Goal: Task Accomplishment & Management: Manage account settings

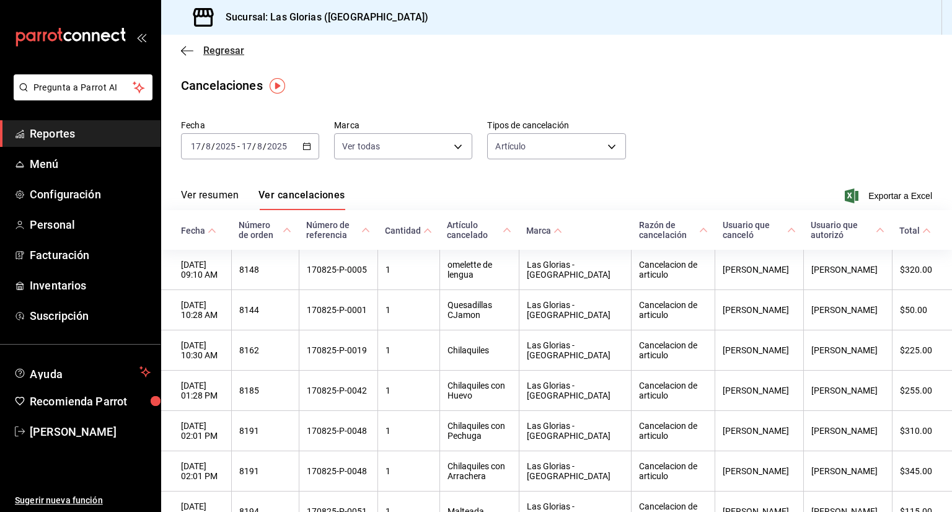
click at [218, 48] on span "Regresar" at bounding box center [223, 51] width 41 height 12
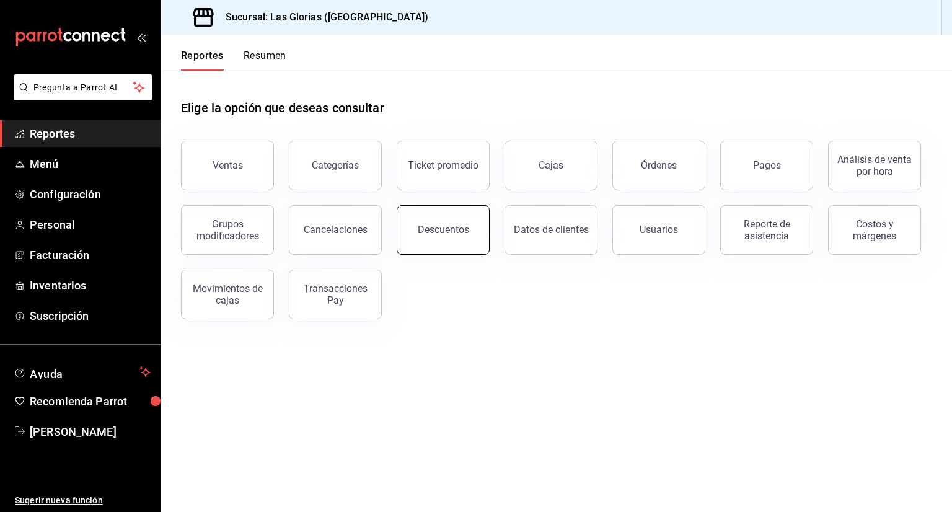
click at [433, 243] on button "Descuentos" at bounding box center [442, 230] width 93 height 50
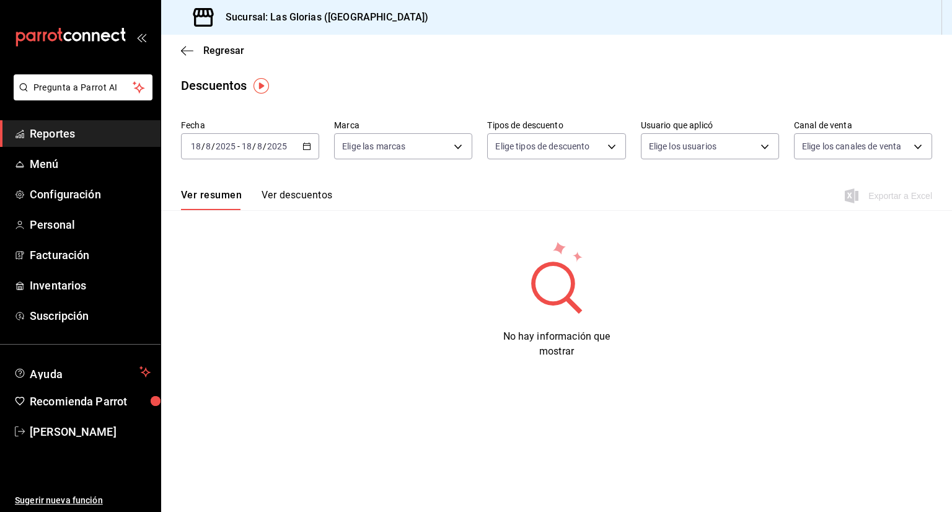
click at [303, 146] on \(Stroke\) "button" at bounding box center [306, 146] width 7 height 7
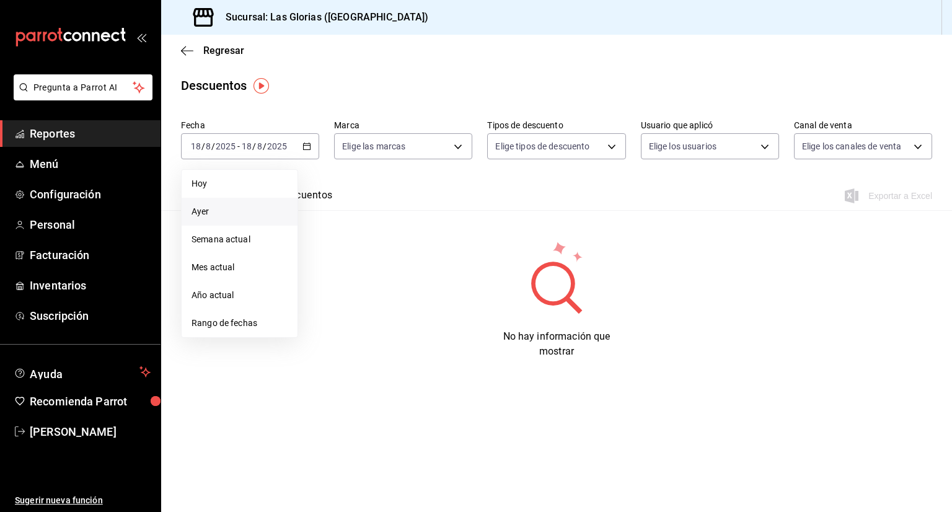
click at [253, 221] on li "Ayer" at bounding box center [240, 212] width 116 height 28
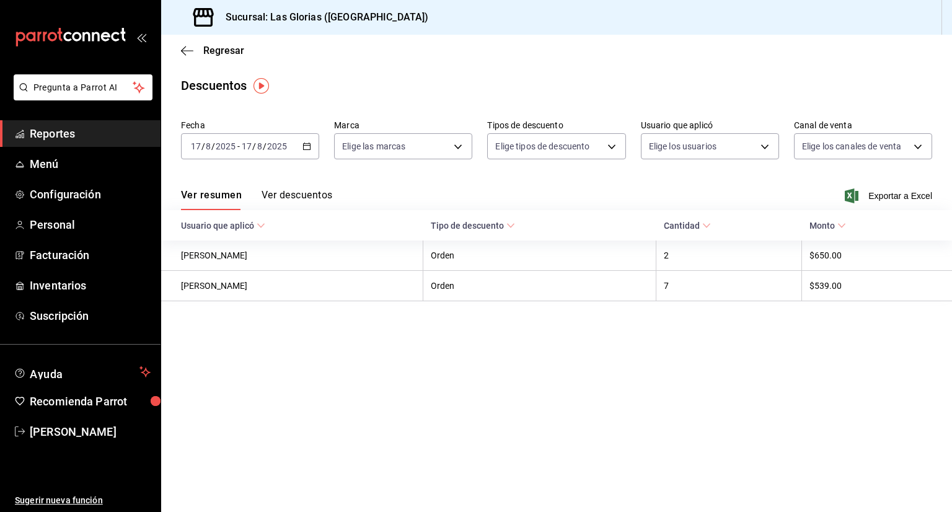
click at [305, 189] on button "Ver descuentos" at bounding box center [296, 199] width 71 height 21
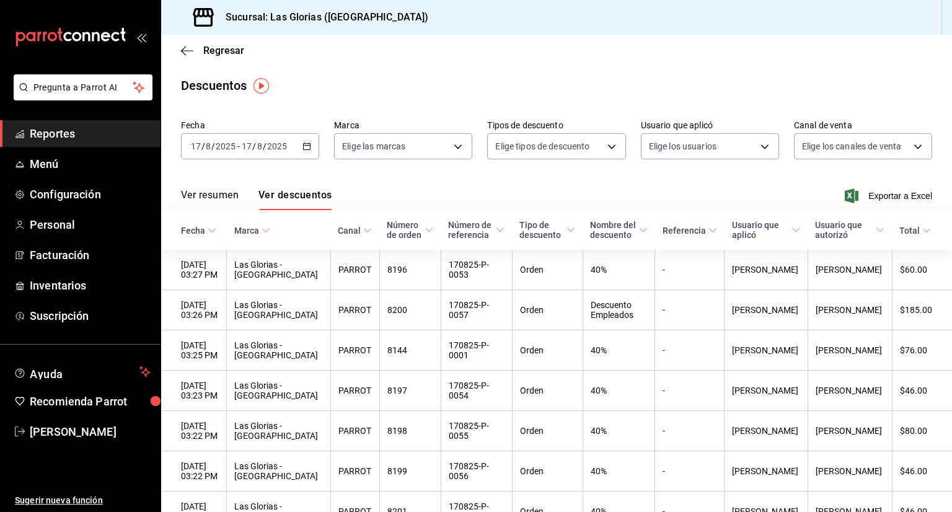
click at [217, 194] on button "Ver resumen" at bounding box center [210, 199] width 58 height 21
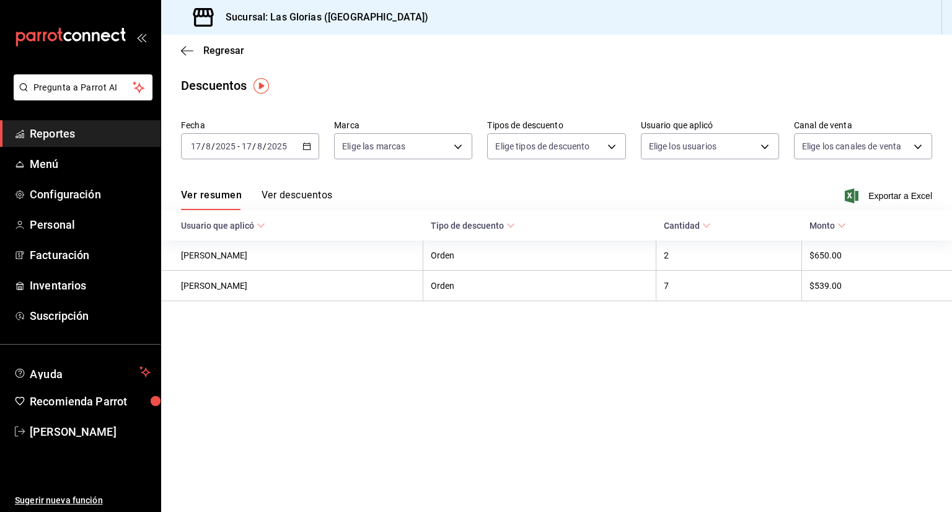
click at [307, 147] on icon "button" at bounding box center [306, 146] width 9 height 9
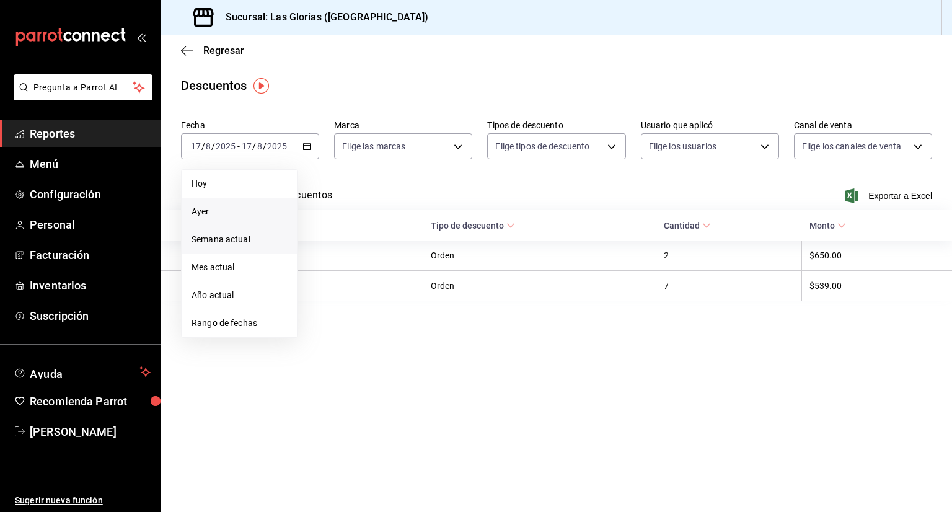
click at [241, 245] on span "Semana actual" at bounding box center [239, 239] width 96 height 13
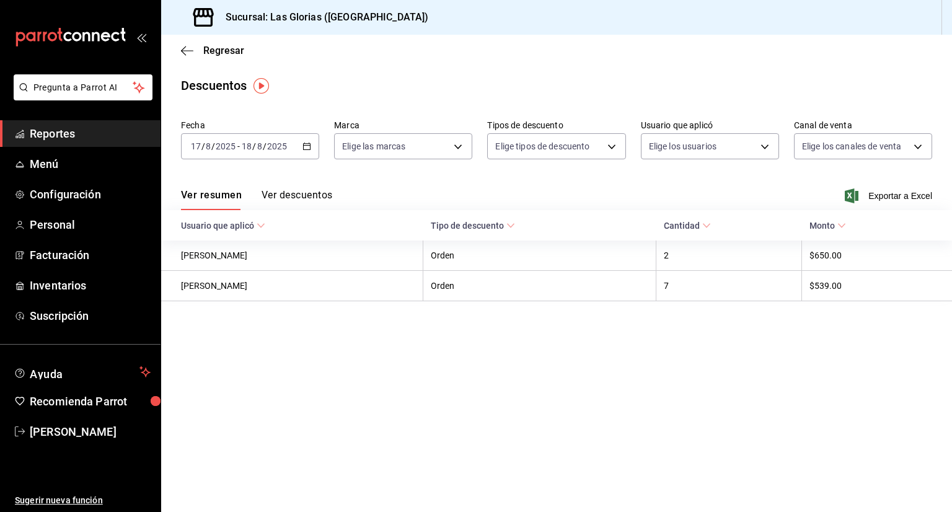
click at [311, 195] on button "Ver descuentos" at bounding box center [296, 199] width 71 height 21
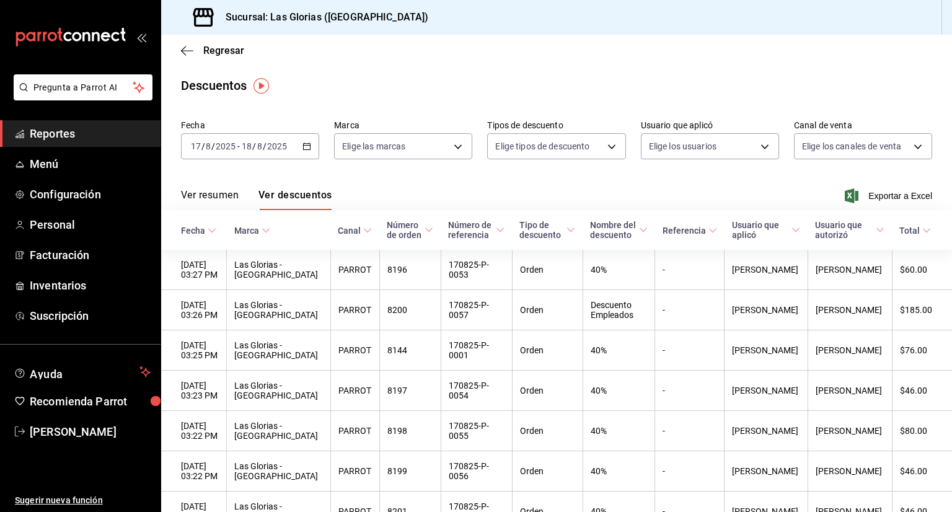
click at [310, 149] on div "2025-08-17 17 / 8 / 2025 - 2025-08-18 18 / 8 / 2025" at bounding box center [250, 146] width 138 height 26
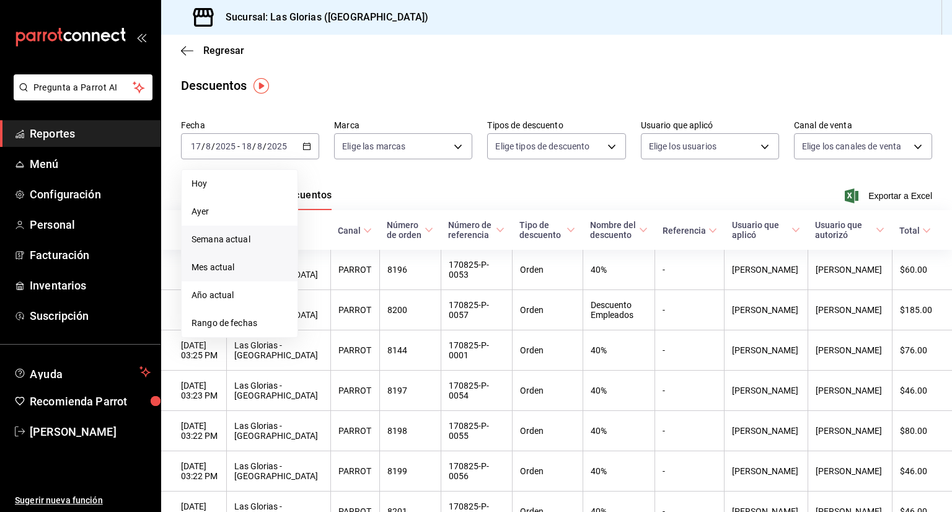
click at [221, 266] on span "Mes actual" at bounding box center [239, 267] width 96 height 13
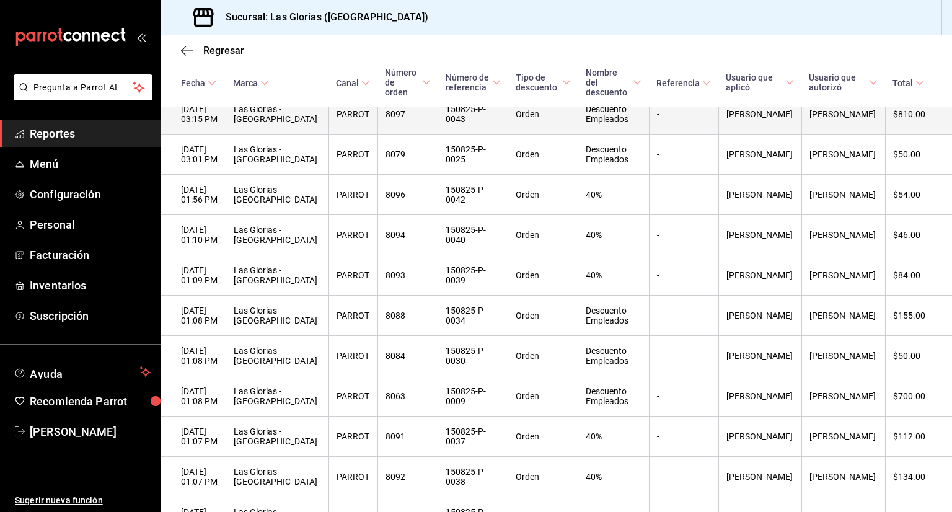
scroll to position [834, 0]
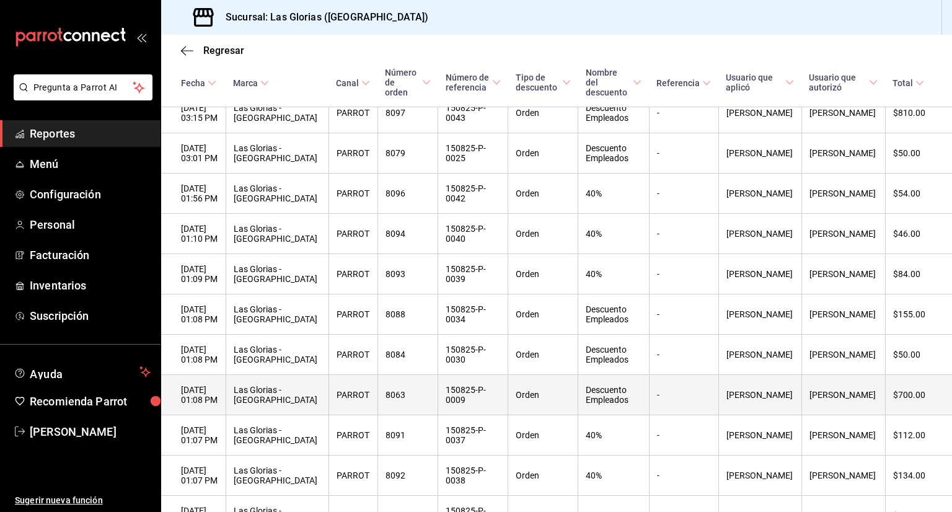
click at [622, 411] on th "Descuento Empleados" at bounding box center [613, 395] width 71 height 40
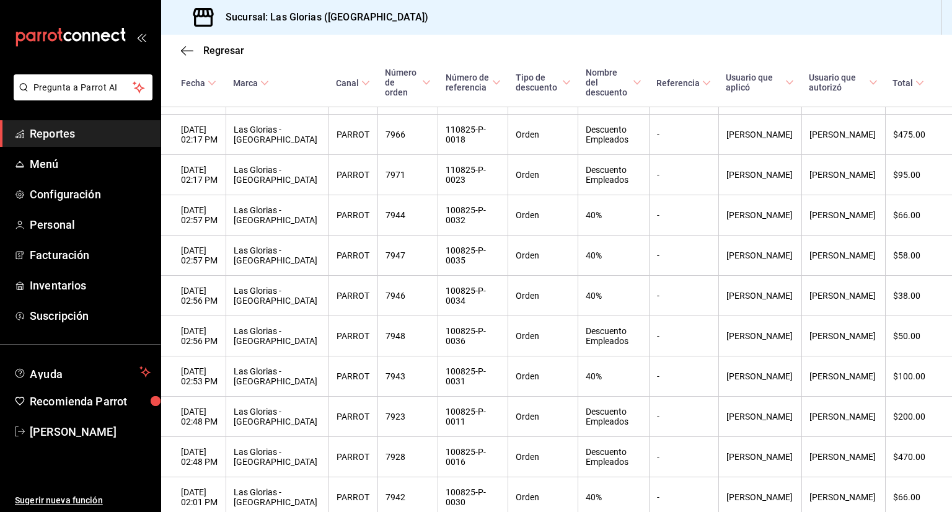
scroll to position [2505, 0]
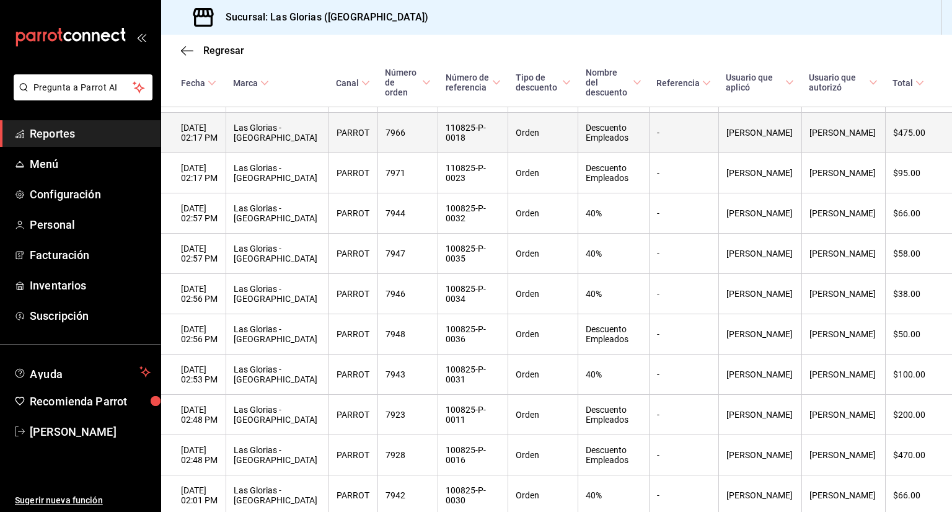
click at [812, 153] on th "[PERSON_NAME]" at bounding box center [843, 133] width 84 height 40
click at [285, 153] on th "Las Glorias - [GEOGRAPHIC_DATA]" at bounding box center [277, 133] width 103 height 40
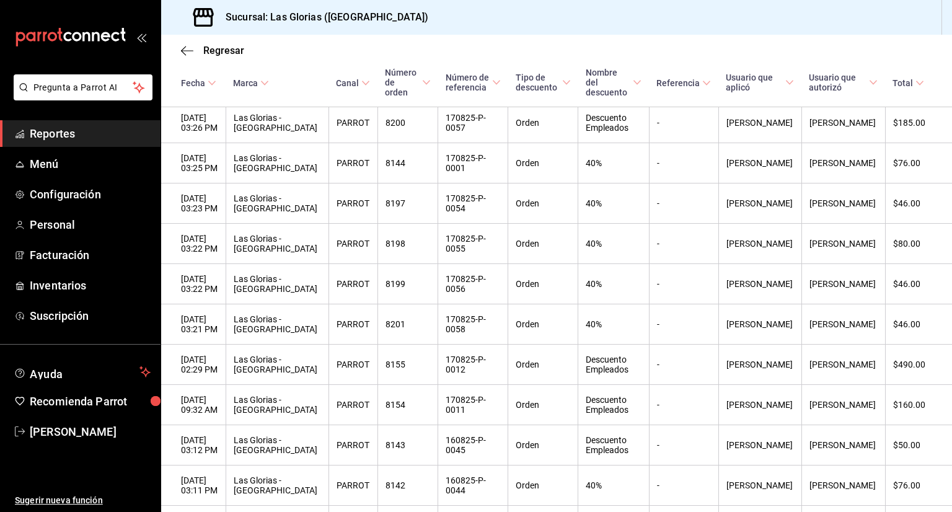
scroll to position [0, 0]
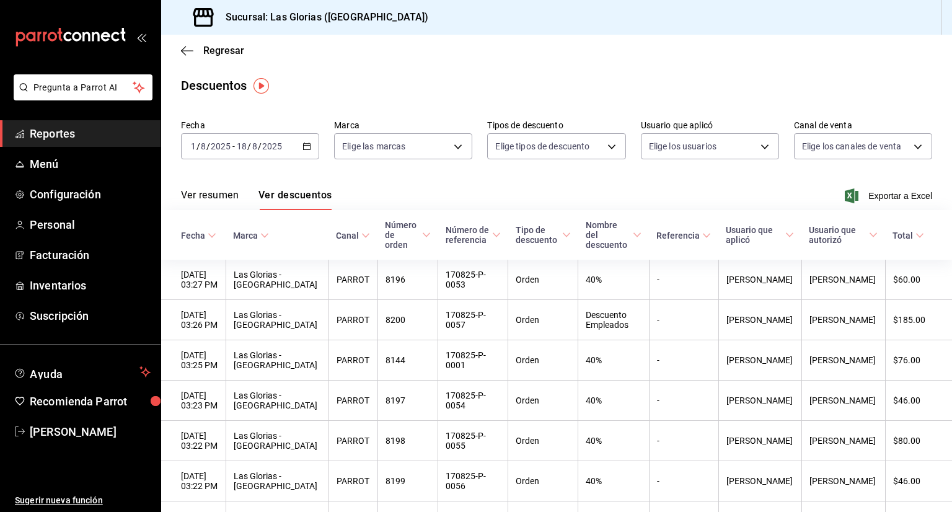
click at [269, 235] on span "Marca" at bounding box center [251, 235] width 36 height 10
click at [269, 230] on span "Marca" at bounding box center [251, 235] width 36 height 10
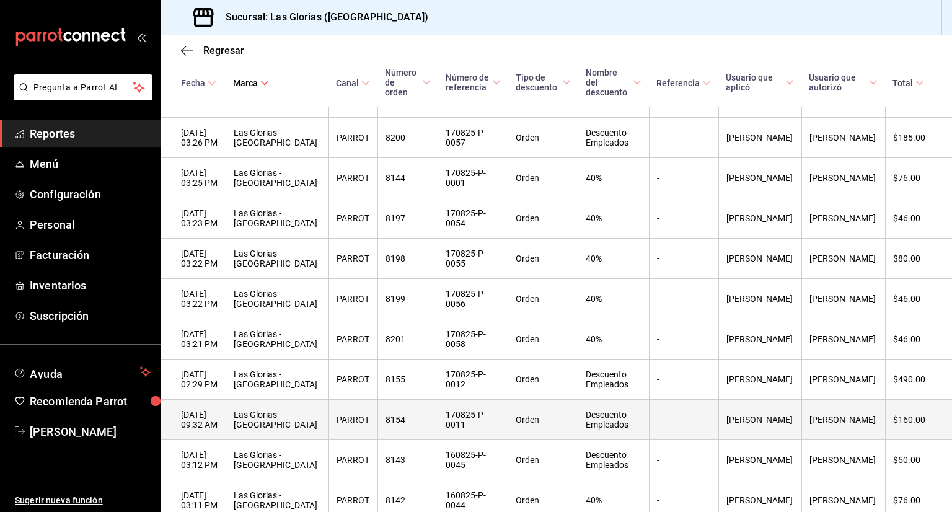
scroll to position [204, 0]
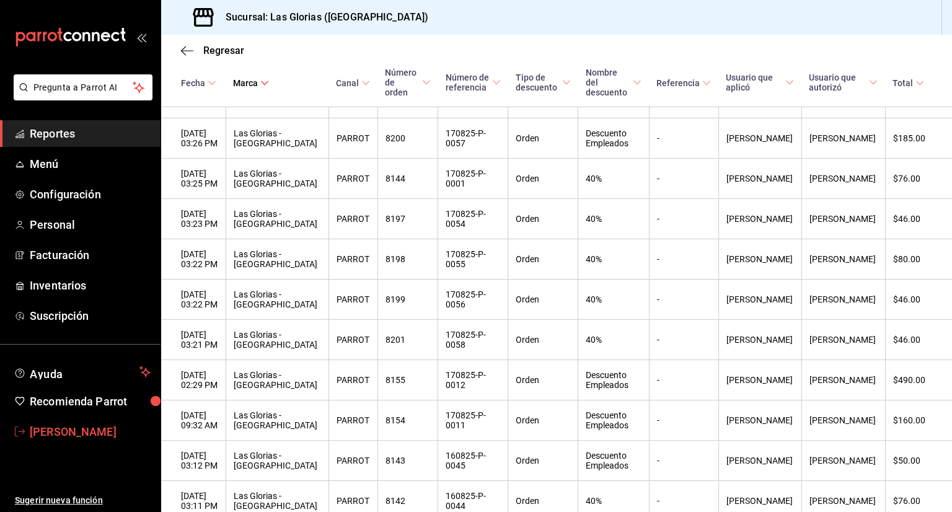
click at [55, 434] on span "[PERSON_NAME]" at bounding box center [90, 431] width 121 height 17
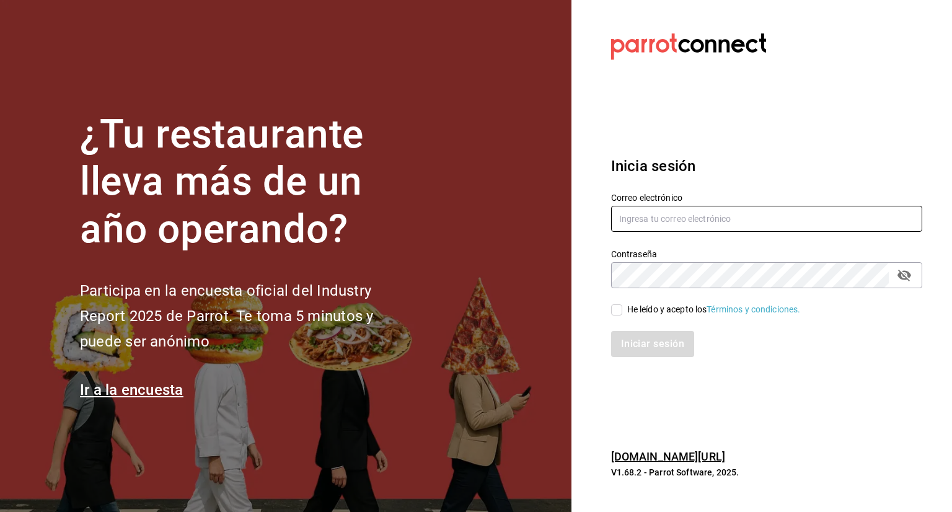
type input "[EMAIL_ADDRESS][DOMAIN_NAME]"
click at [613, 310] on input "He leído y acepto los Términos y condiciones." at bounding box center [616, 309] width 11 height 11
checkbox input "true"
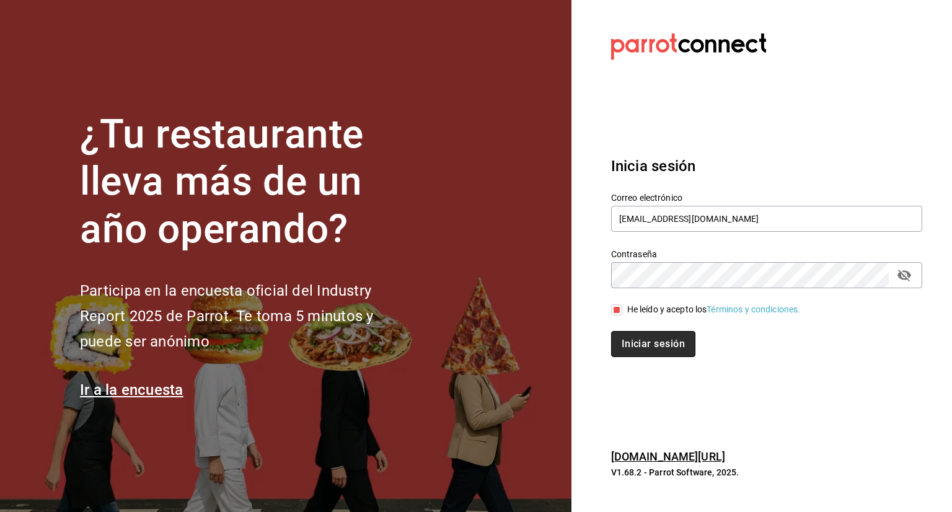
click at [630, 338] on button "Iniciar sesión" at bounding box center [653, 344] width 84 height 26
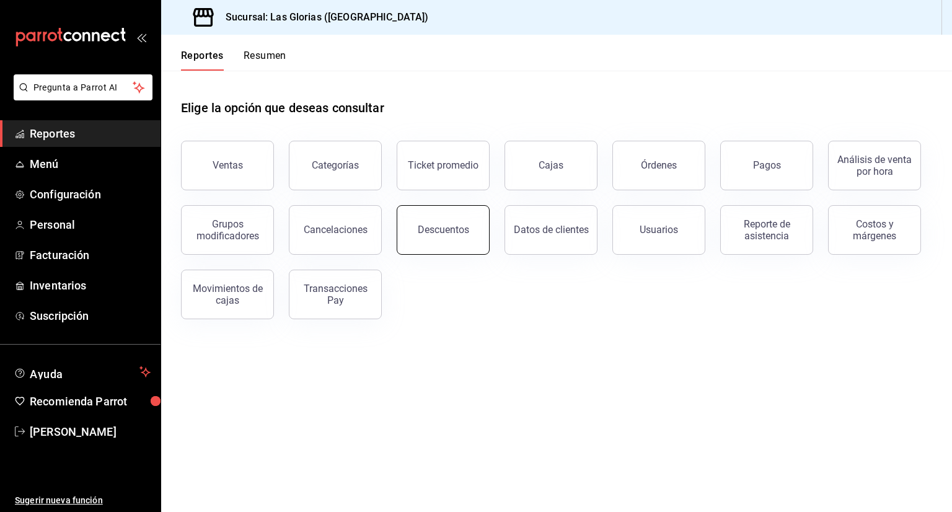
click at [424, 235] on div "Descuentos" at bounding box center [443, 230] width 51 height 12
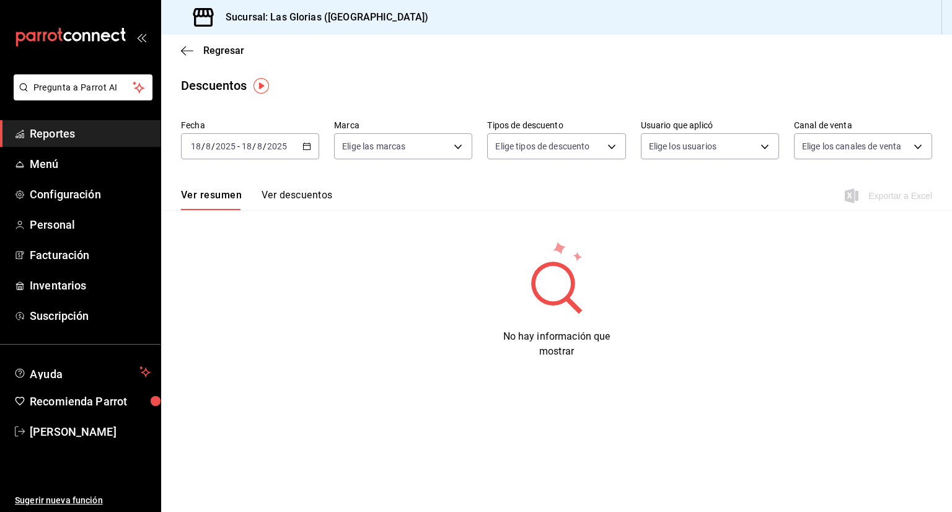
click at [306, 149] on icon "button" at bounding box center [306, 146] width 9 height 9
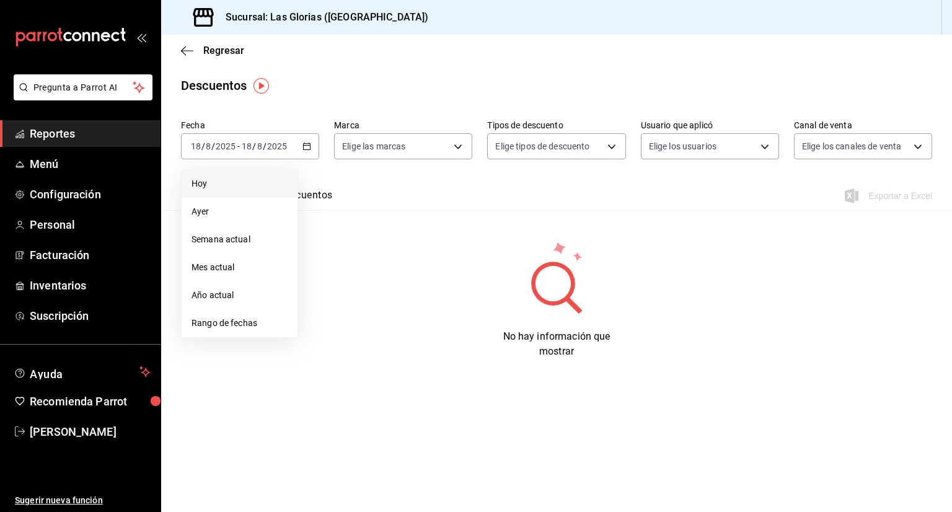
click at [258, 276] on li "Mes actual" at bounding box center [240, 267] width 116 height 28
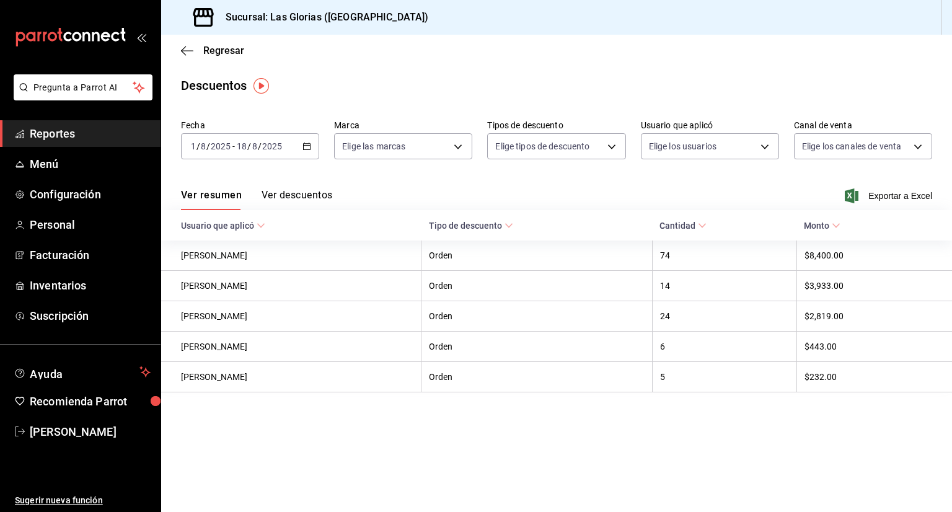
click at [313, 197] on button "Ver descuentos" at bounding box center [296, 199] width 71 height 21
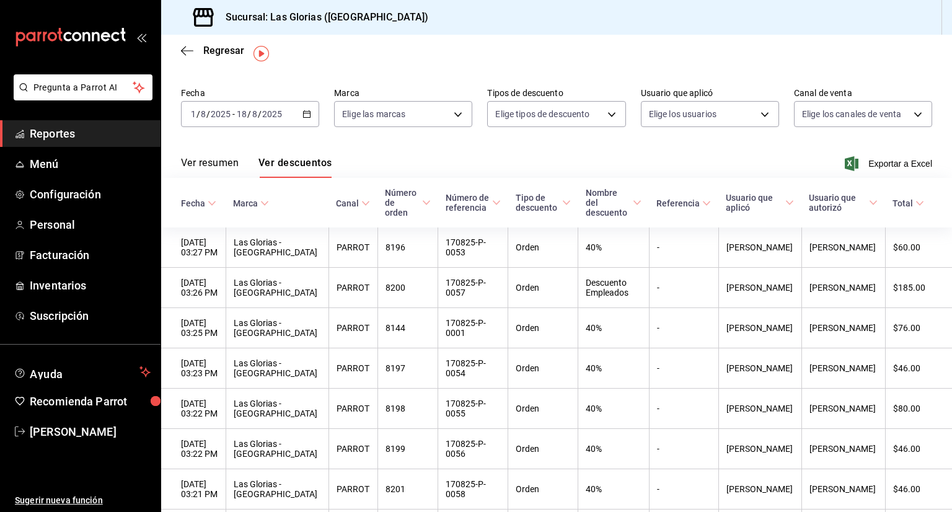
scroll to position [33, 0]
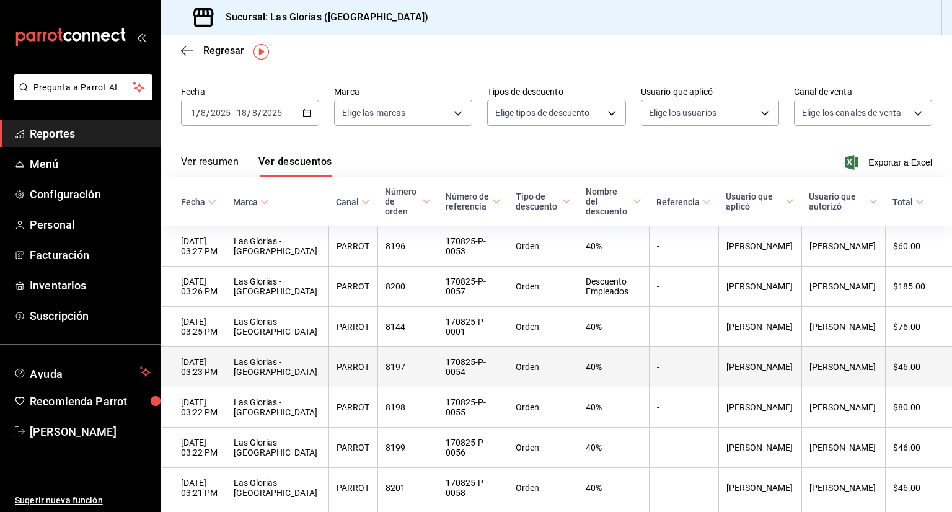
click at [919, 349] on th "$46.00" at bounding box center [918, 367] width 67 height 40
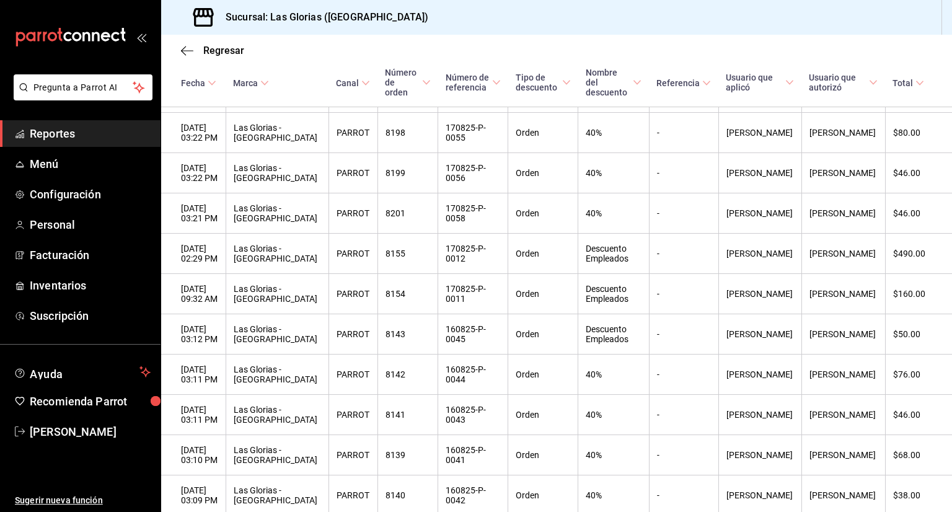
scroll to position [331, 0]
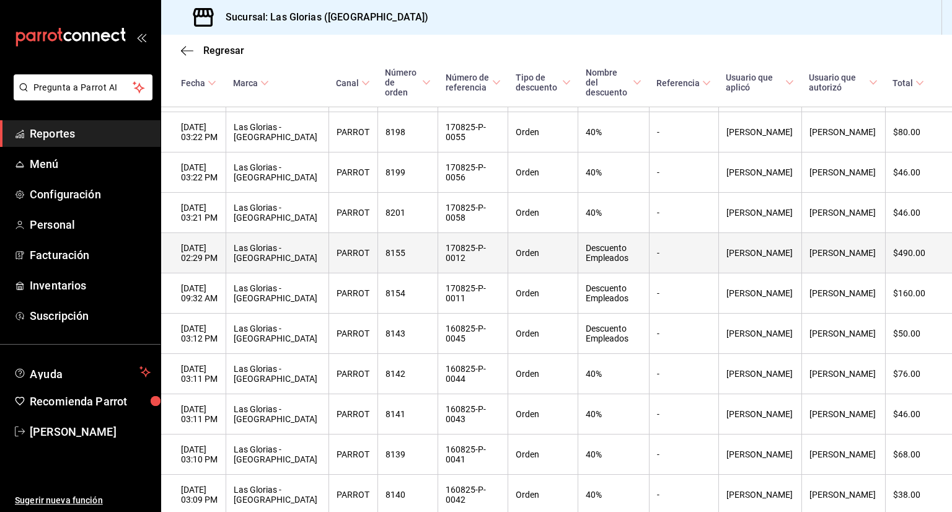
click at [478, 255] on th "170825-P-0012" at bounding box center [473, 253] width 70 height 40
click at [751, 256] on th "[PERSON_NAME]" at bounding box center [759, 253] width 83 height 40
click at [816, 260] on th "[PERSON_NAME]" at bounding box center [843, 253] width 84 height 40
click at [812, 255] on th "[PERSON_NAME]" at bounding box center [843, 253] width 84 height 40
click at [815, 252] on th "[PERSON_NAME]" at bounding box center [843, 253] width 84 height 40
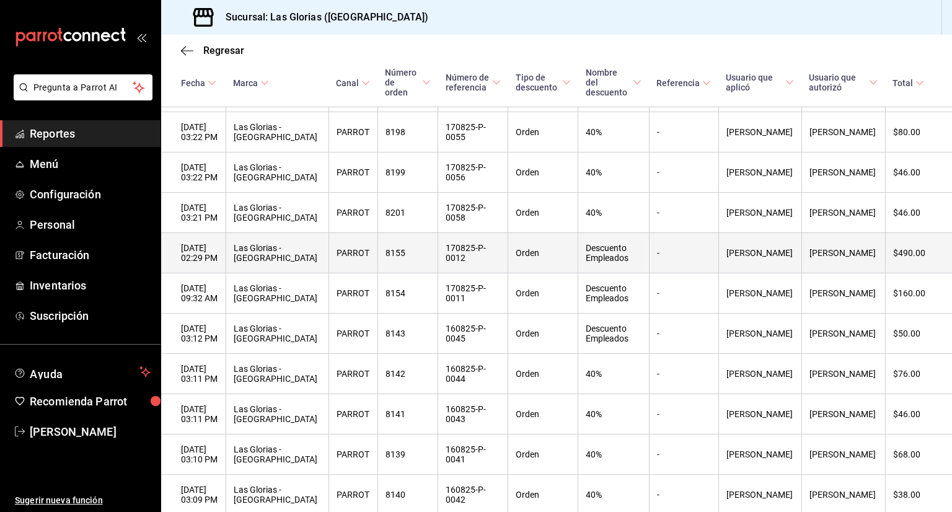
click at [810, 253] on th "[PERSON_NAME]" at bounding box center [843, 253] width 84 height 40
click at [807, 251] on th "[PERSON_NAME]" at bounding box center [843, 253] width 84 height 40
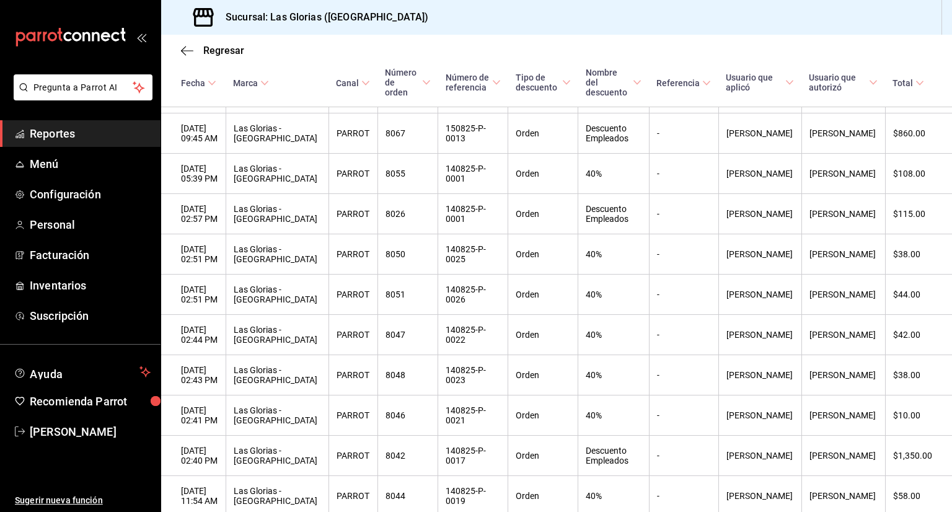
scroll to position [1297, 0]
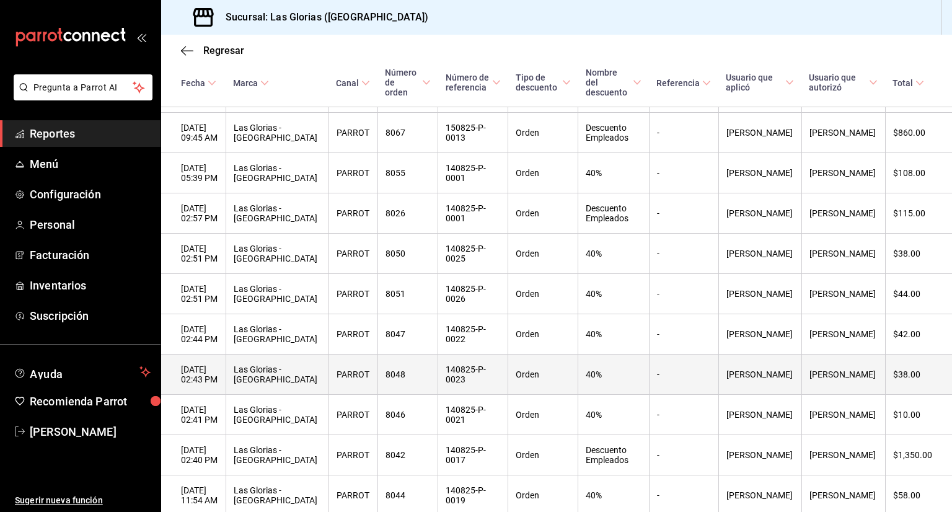
click at [919, 395] on th "$38.00" at bounding box center [918, 374] width 67 height 40
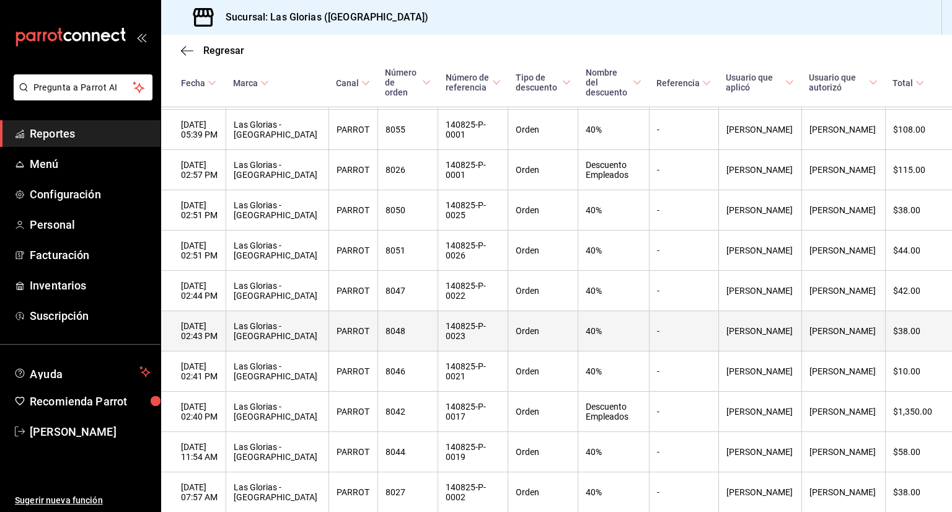
scroll to position [1341, 0]
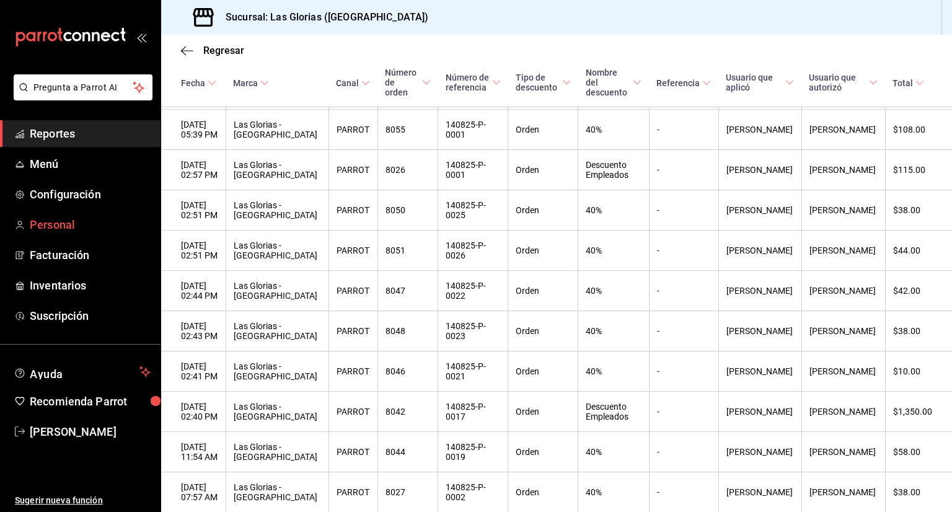
click at [92, 227] on span "Personal" at bounding box center [90, 224] width 121 height 17
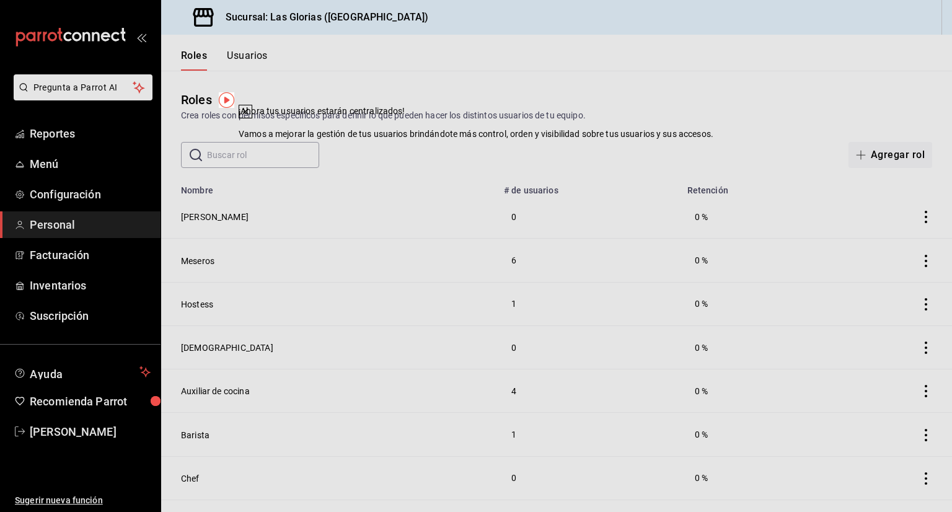
click at [620, 150] on div "​ ​ Agregar rol" at bounding box center [556, 155] width 791 height 26
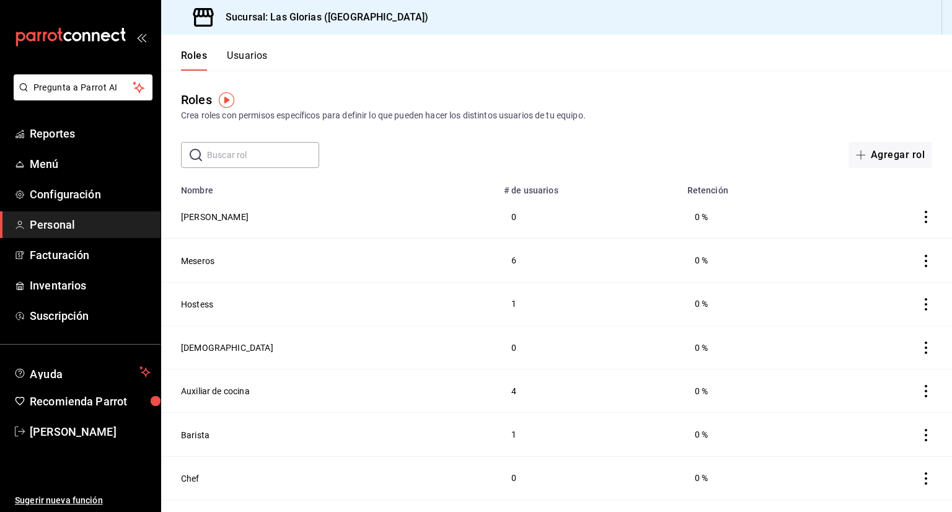
click at [262, 56] on button "Usuarios" at bounding box center [247, 60] width 41 height 21
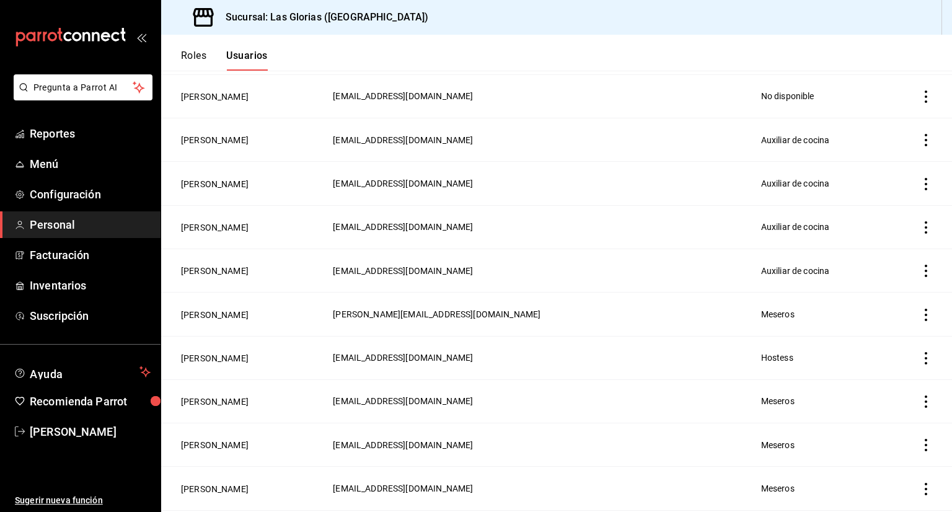
scroll to position [820, 0]
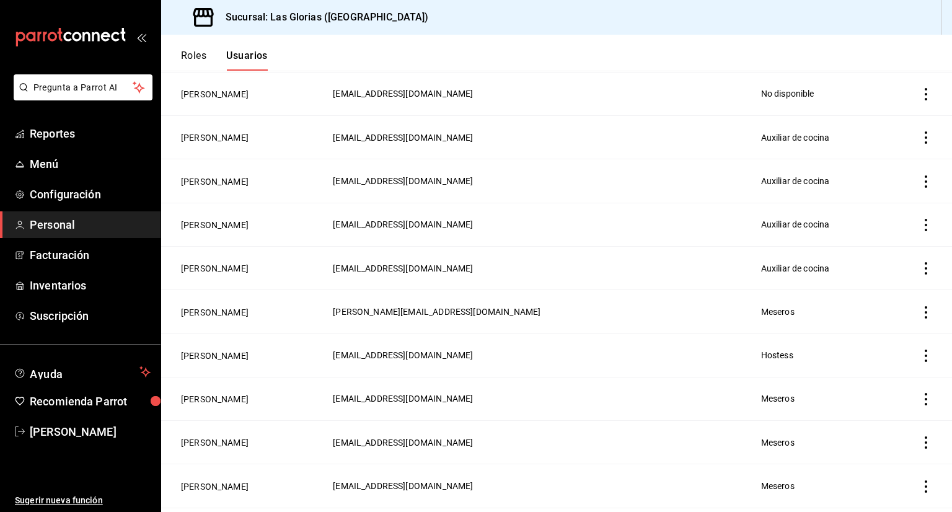
click at [771, 312] on span "Meseros" at bounding box center [777, 312] width 33 height 10
click at [204, 317] on button "[PERSON_NAME]" at bounding box center [215, 312] width 68 height 12
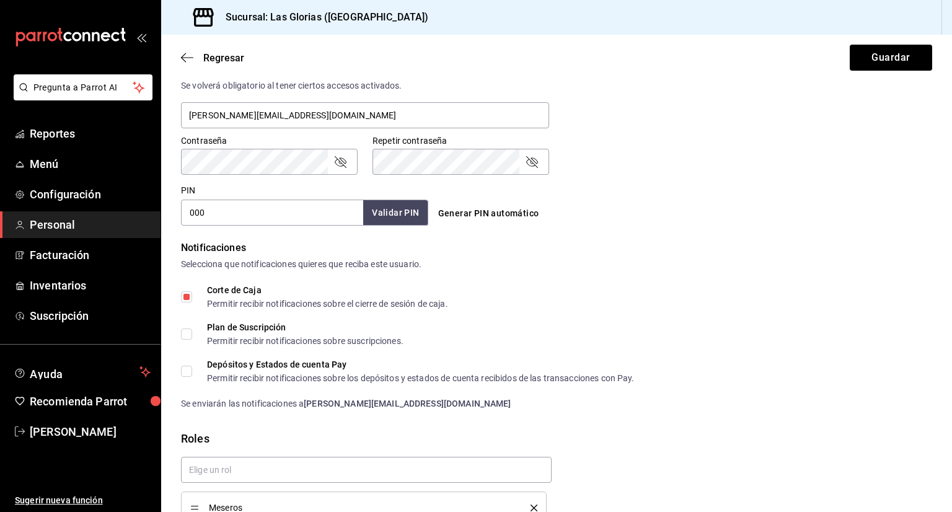
scroll to position [547, 0]
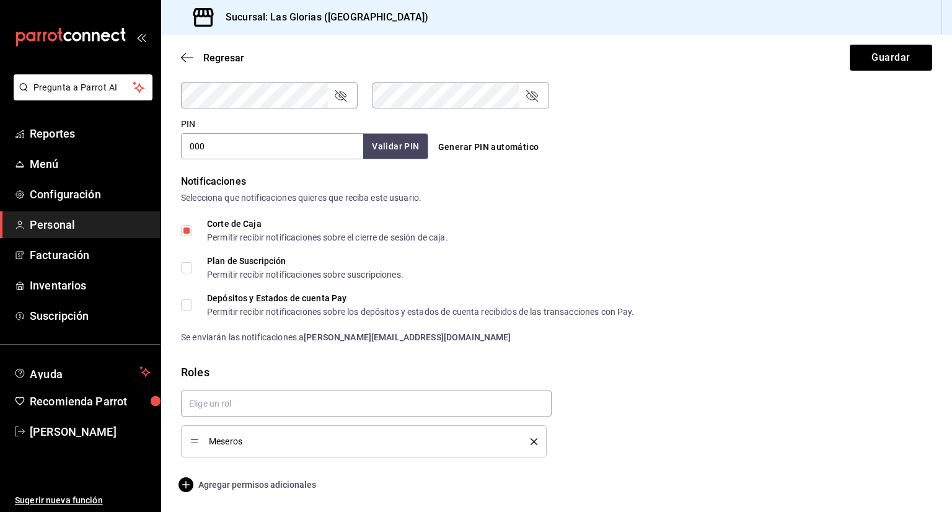
click at [278, 489] on span "Agregar permisos adicionales" at bounding box center [248, 484] width 135 height 15
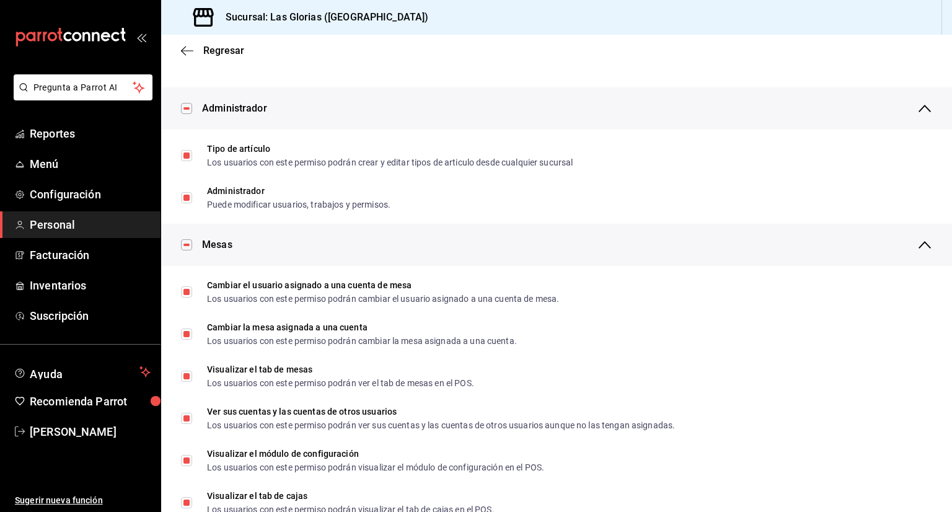
scroll to position [37, 0]
click at [188, 113] on input "checkbox" at bounding box center [186, 108] width 11 height 11
checkbox input "false"
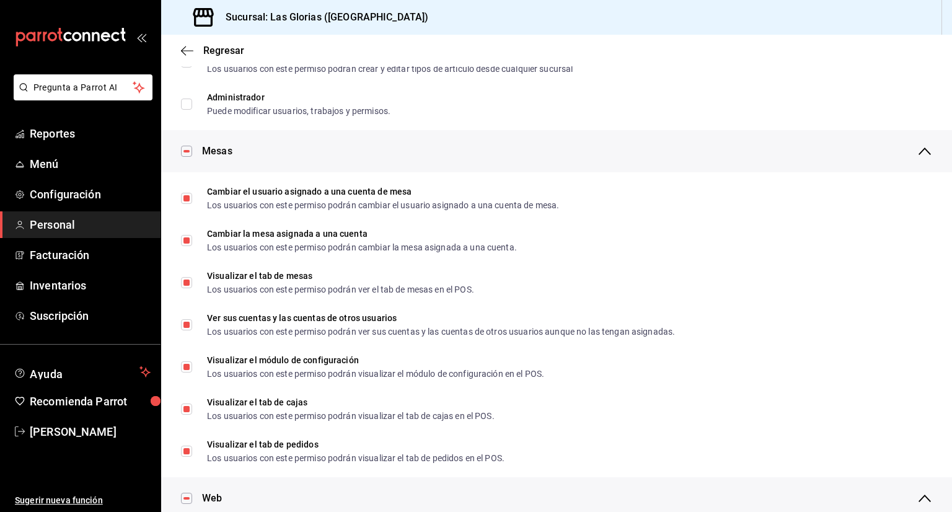
scroll to position [131, 0]
click at [186, 145] on input "checkbox" at bounding box center [186, 150] width 11 height 11
checkbox input "false"
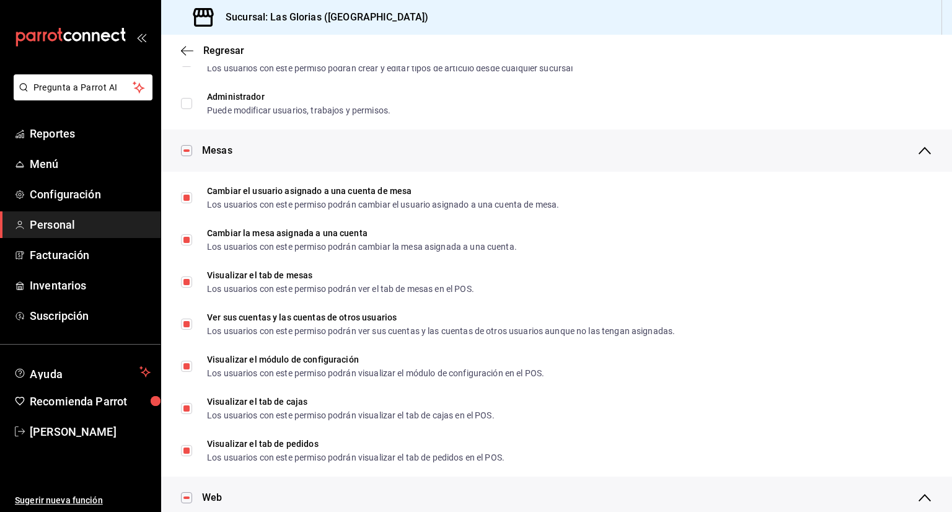
checkbox input "false"
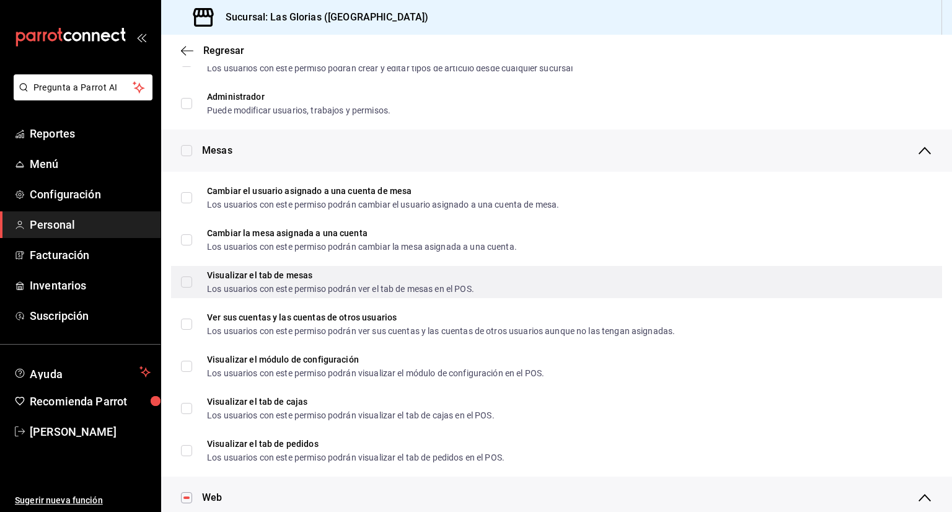
click at [188, 276] on input "Visualizar el tab de mesas Los usuarios con este permiso podrán ver el tab de m…" at bounding box center [186, 281] width 11 height 11
click at [188, 279] on input "Visualizar el tab de mesas Los usuarios con este permiso podrán ver el tab de m…" at bounding box center [186, 281] width 11 height 11
checkbox input "false"
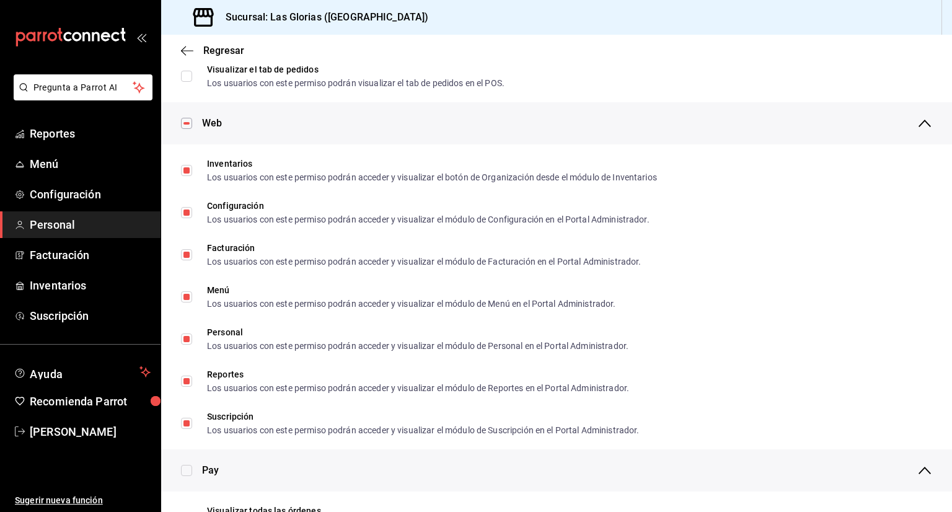
scroll to position [507, 0]
click at [181, 120] on input "checkbox" at bounding box center [186, 121] width 11 height 11
checkbox input "false"
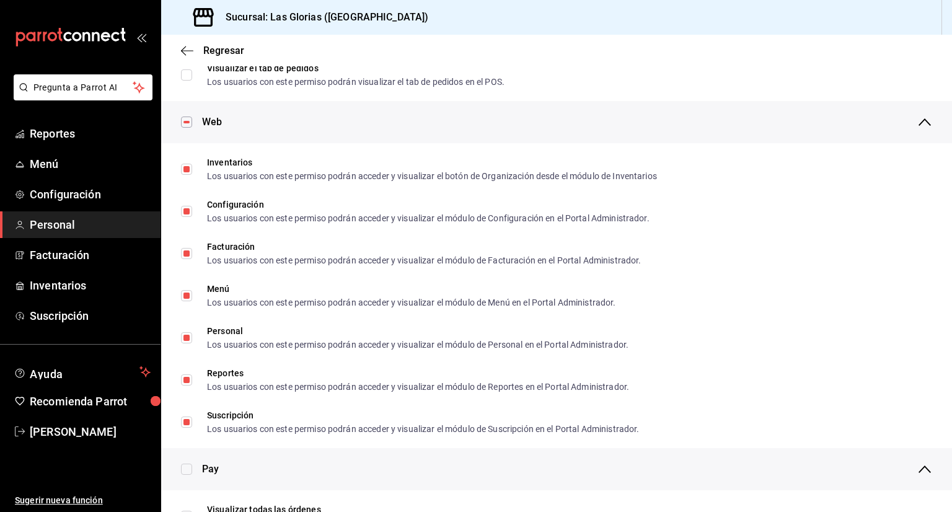
checkbox input "false"
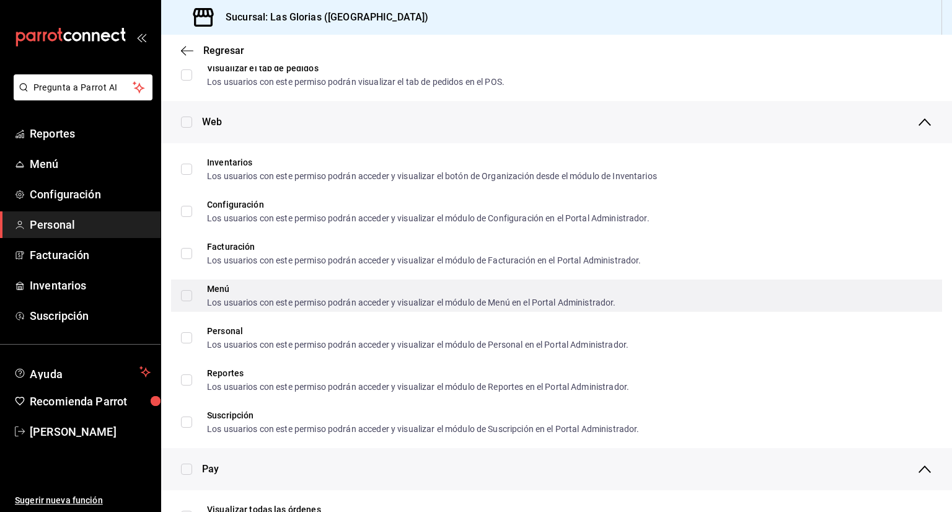
click at [191, 296] on input "Menú Los usuarios con este permiso podrán acceder y visualizar el módulo de Men…" at bounding box center [186, 295] width 11 height 11
checkbox input "true"
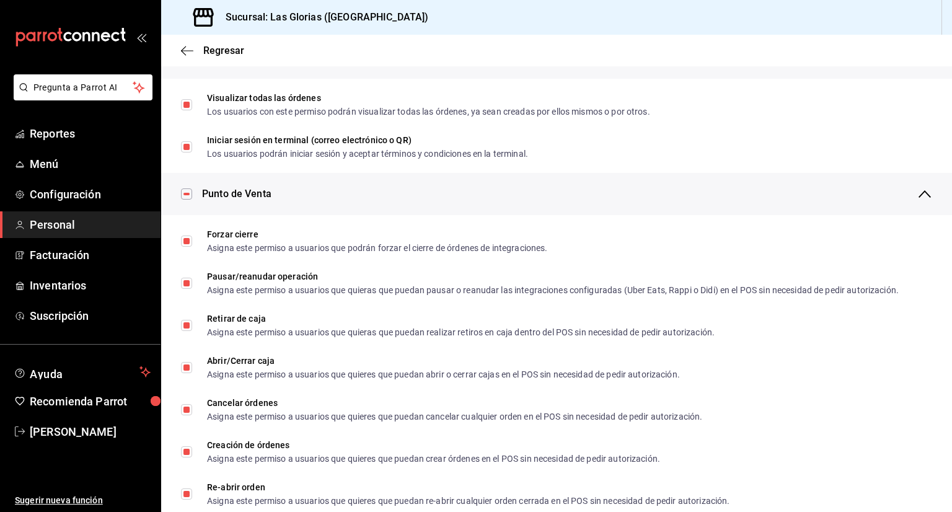
scroll to position [922, 0]
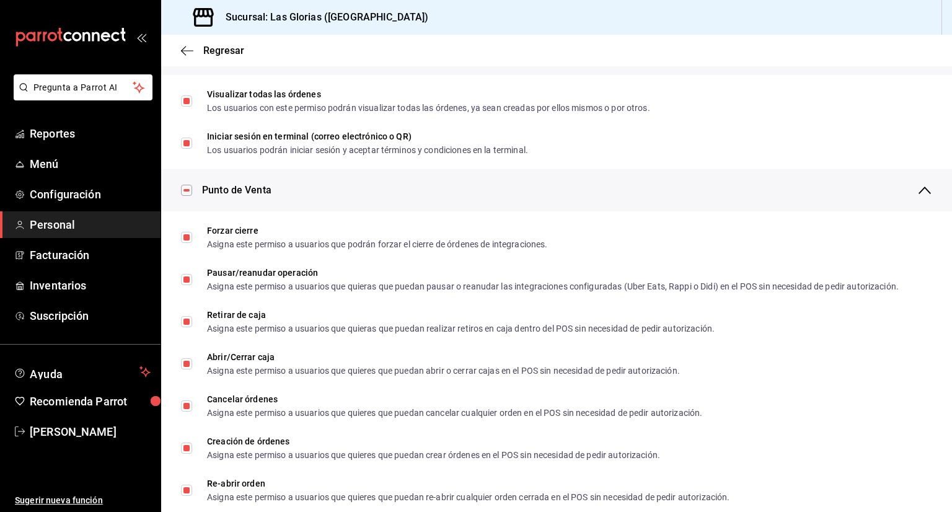
click at [186, 193] on input "checkbox" at bounding box center [186, 190] width 11 height 11
checkbox input "false"
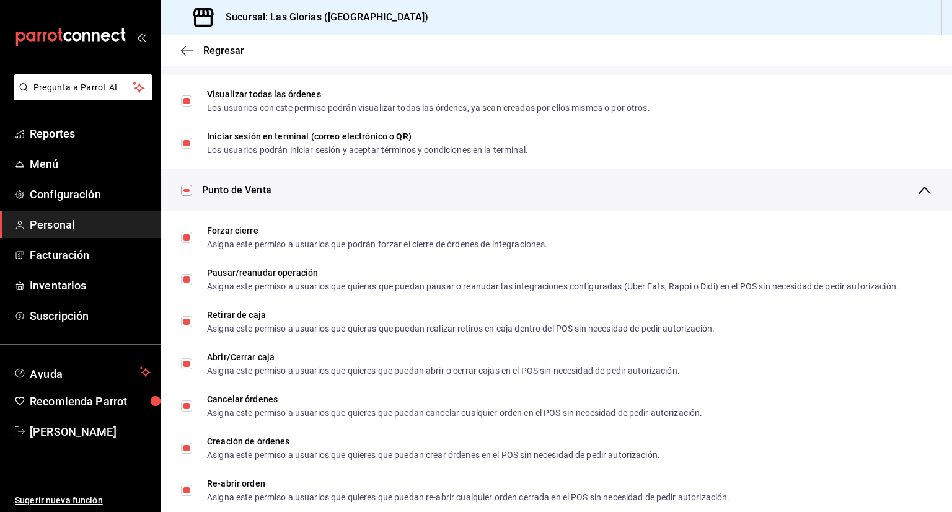
checkbox input "false"
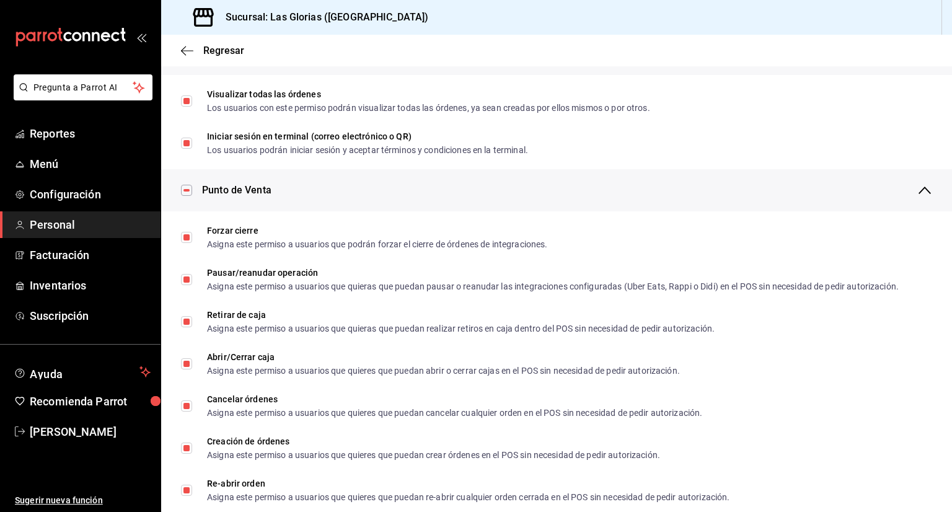
checkbox input "false"
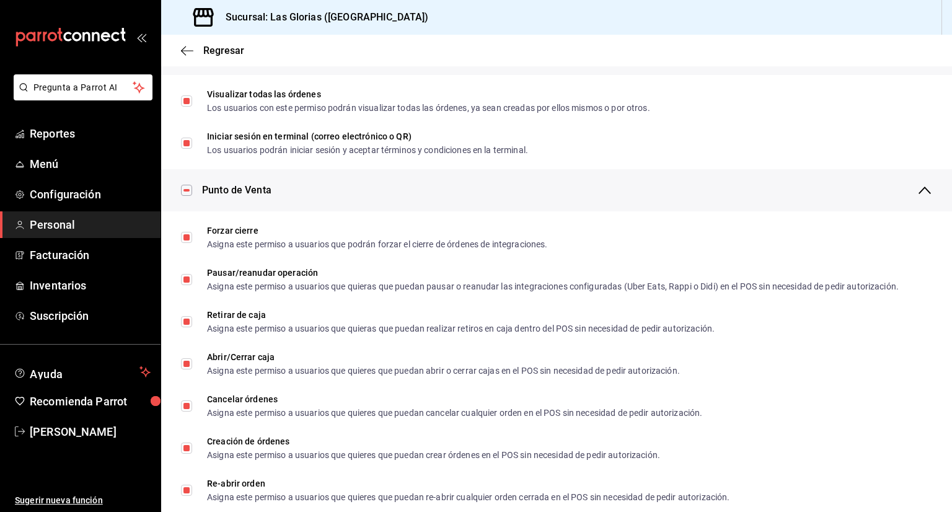
checkbox input "false"
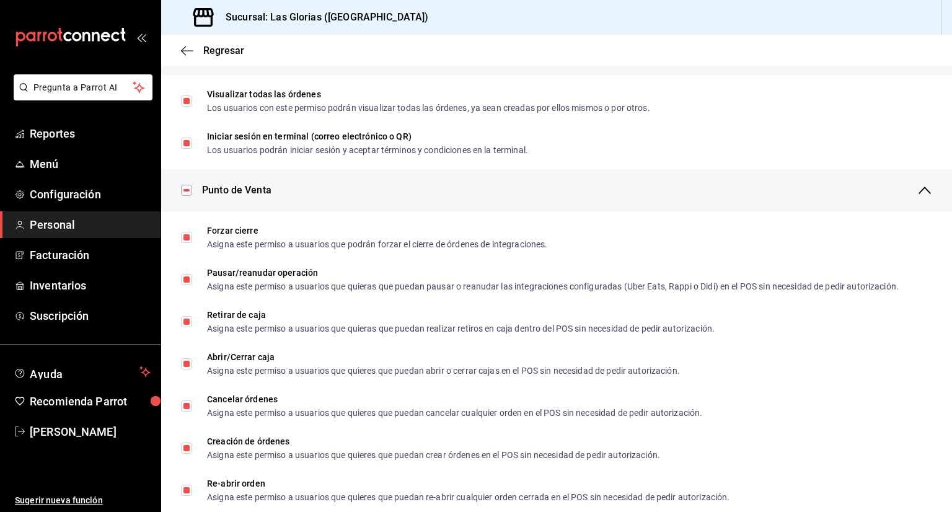
checkbox input "false"
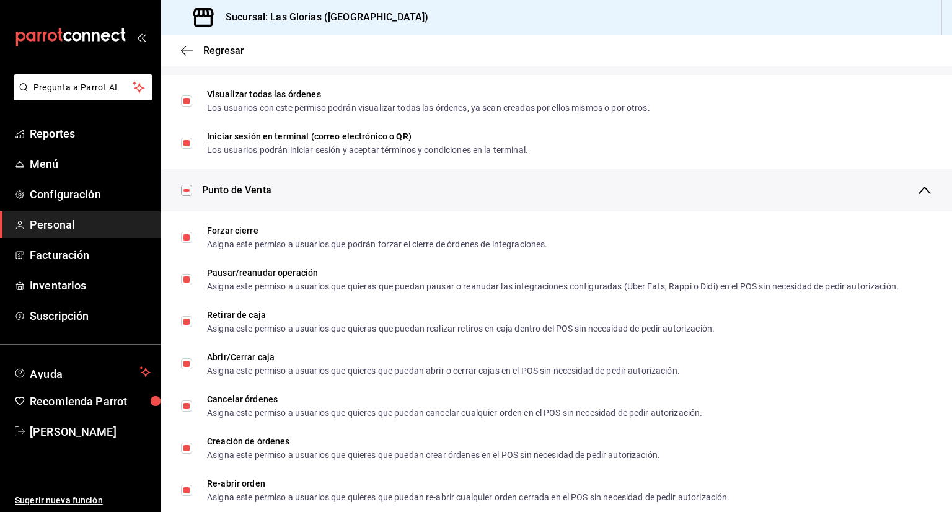
checkbox input "false"
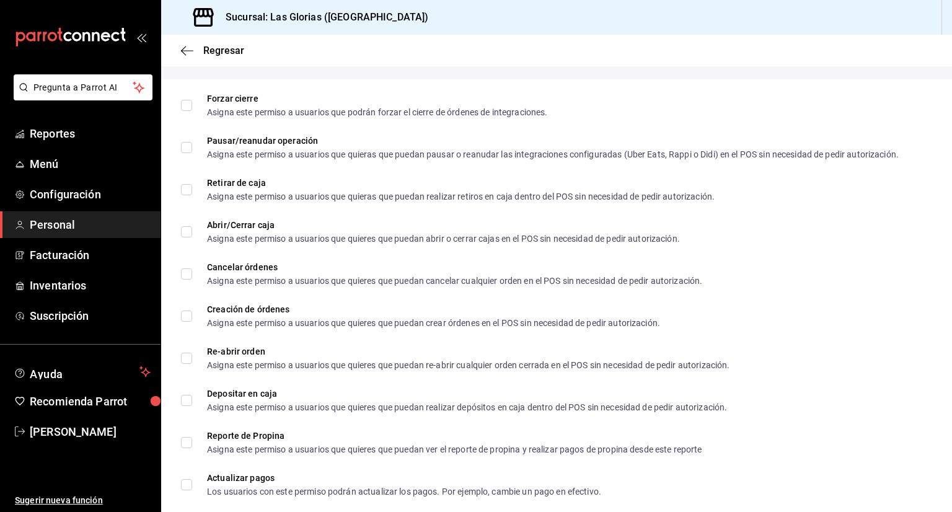
scroll to position [1056, 0]
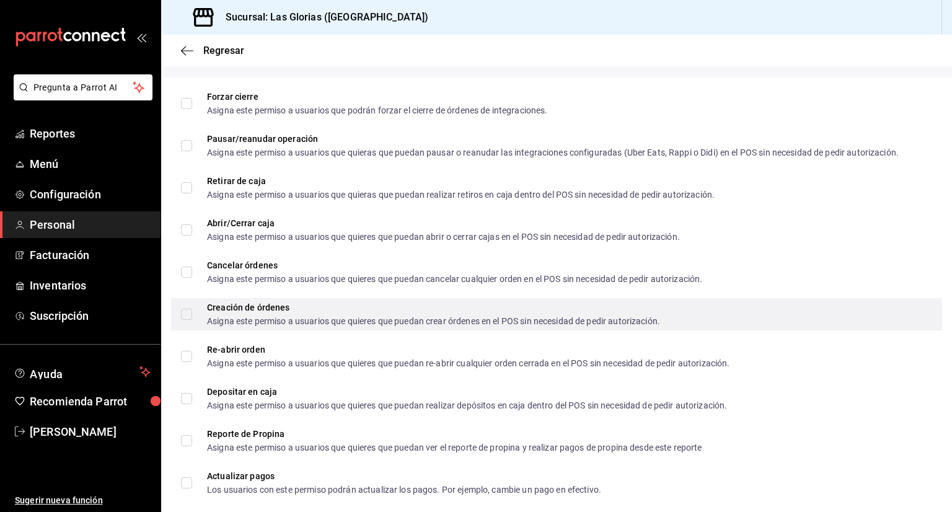
click at [188, 315] on input "Creación de órdenes Asigna este permiso a usuarios que quieres que puedan crear…" at bounding box center [186, 314] width 11 height 11
checkbox input "true"
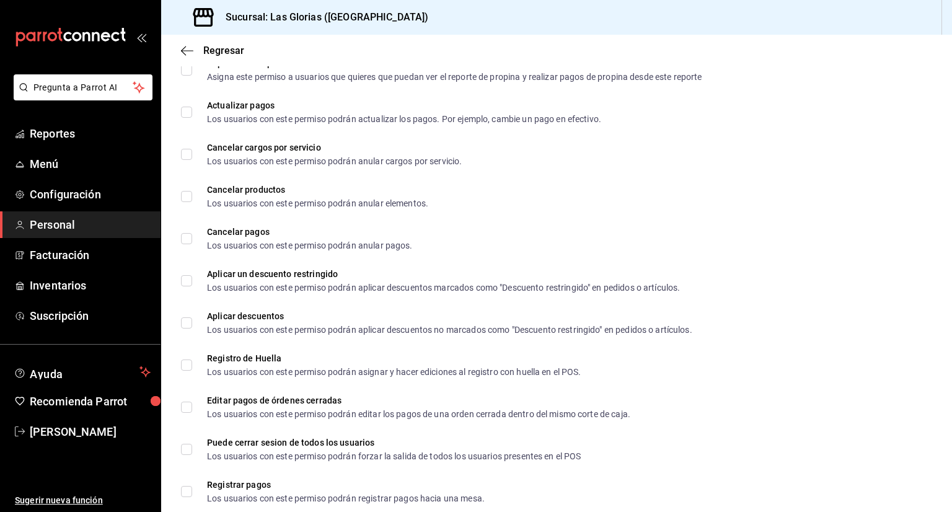
scroll to position [1435, 0]
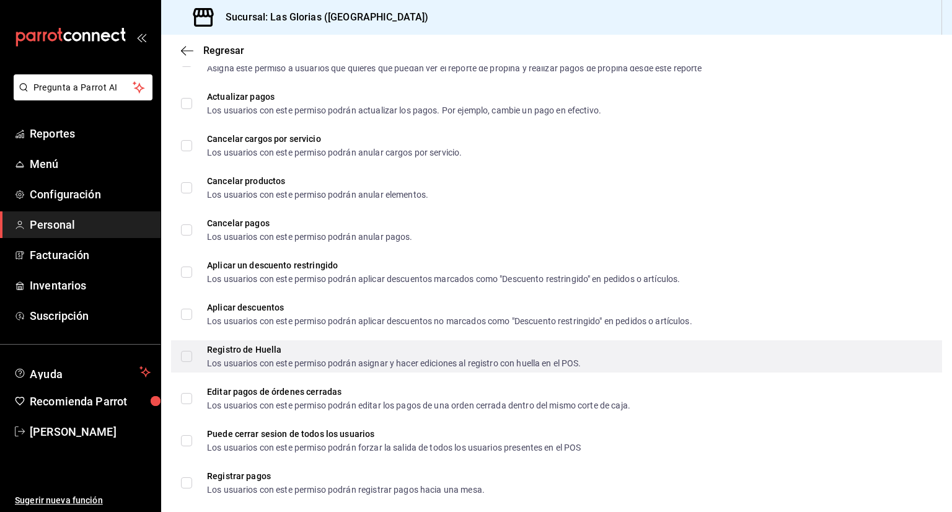
click at [182, 359] on input "Registro de Huella Los usuarios con este permiso podrán asignar y hacer edicion…" at bounding box center [186, 356] width 11 height 11
checkbox input "true"
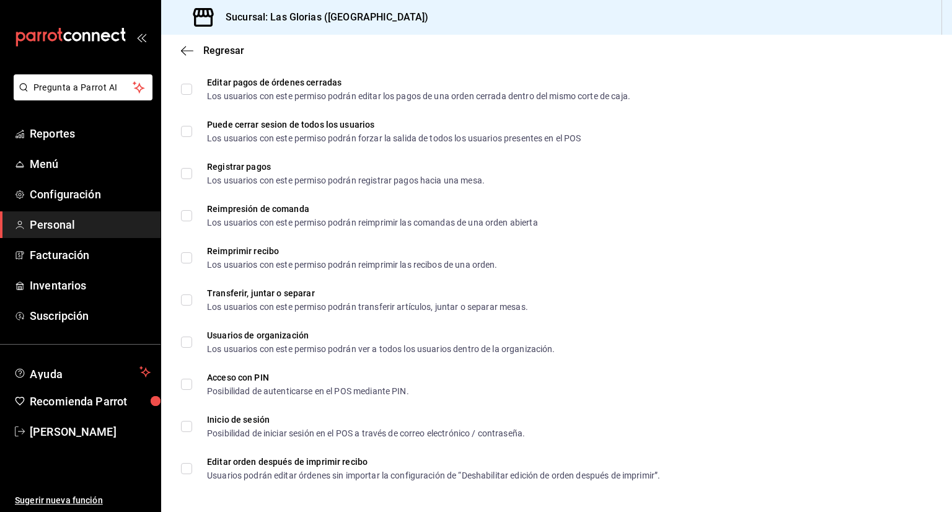
scroll to position [1746, 0]
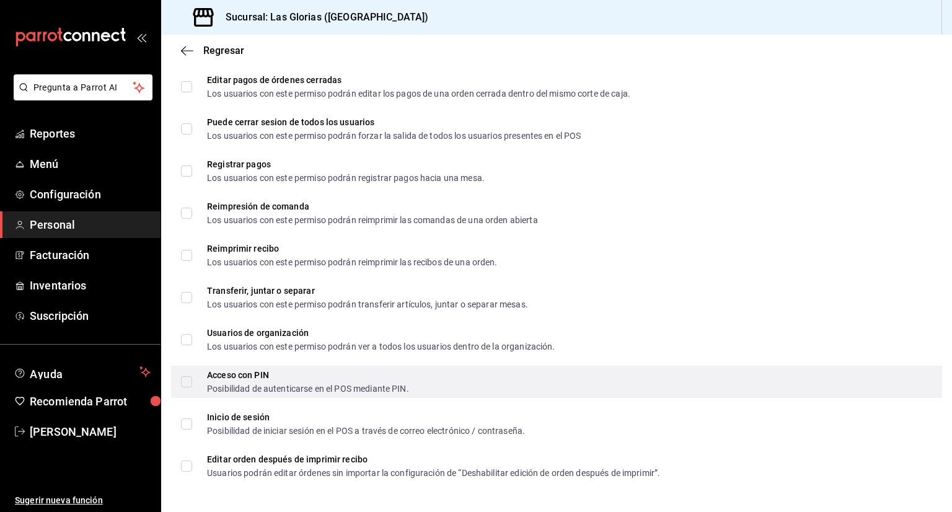
click at [186, 384] on input "Acceso con PIN Posibilidad de autenticarse en el POS mediante PIN." at bounding box center [186, 381] width 11 height 11
checkbox input "true"
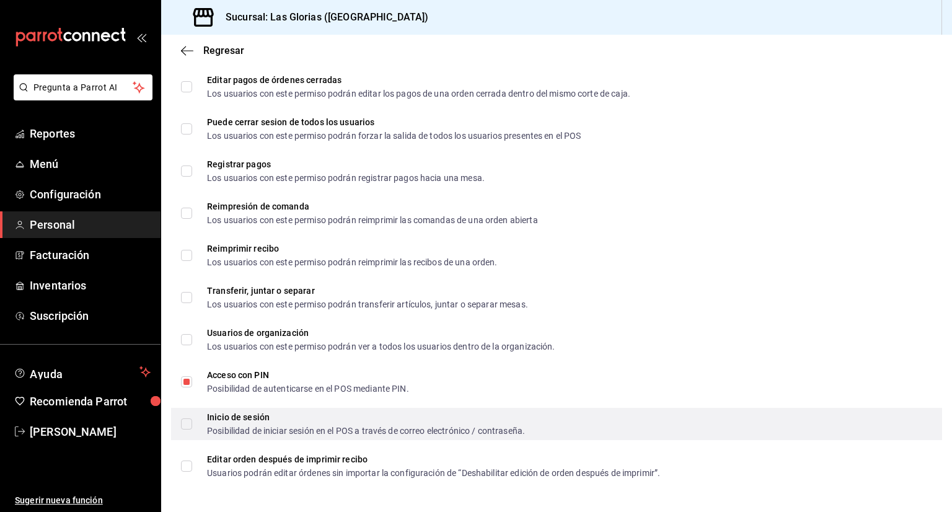
click at [188, 426] on input "Inicio de sesión Posibilidad de iniciar sesión en el POS a través de correo ele…" at bounding box center [186, 423] width 11 height 11
checkbox input "true"
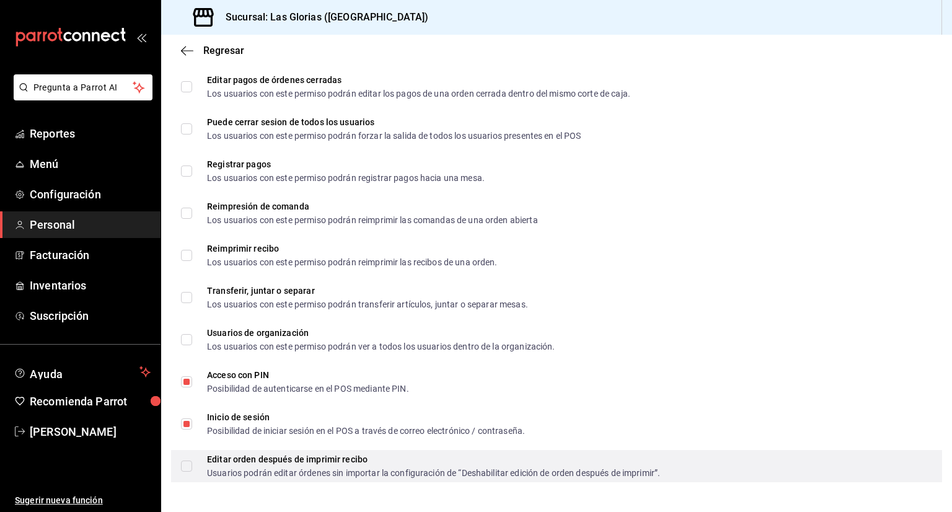
click at [189, 468] on input "Editar orden después de imprimir recibo Usuarios podrán editar órdenes sin impo…" at bounding box center [186, 465] width 11 height 11
checkbox input "true"
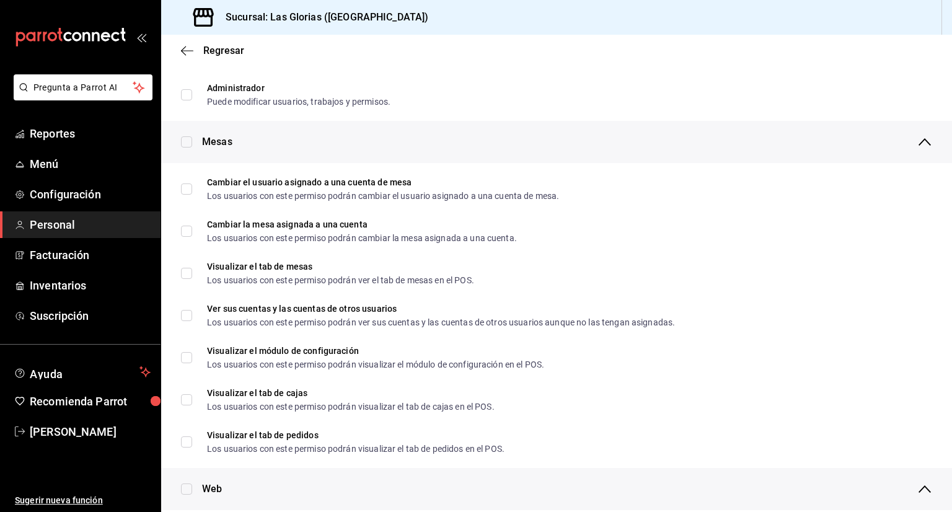
scroll to position [139, 0]
click at [216, 55] on span "Regresar" at bounding box center [223, 51] width 41 height 12
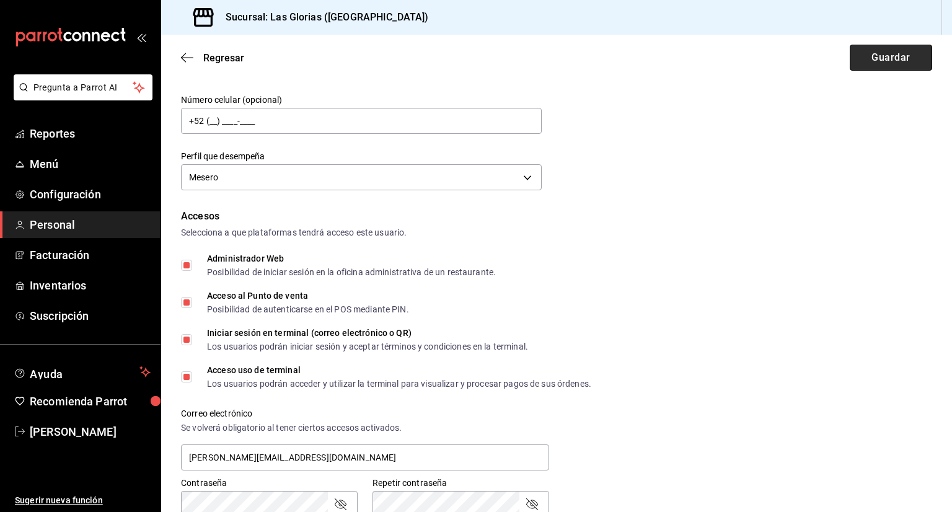
click at [870, 61] on button "Guardar" at bounding box center [890, 58] width 82 height 26
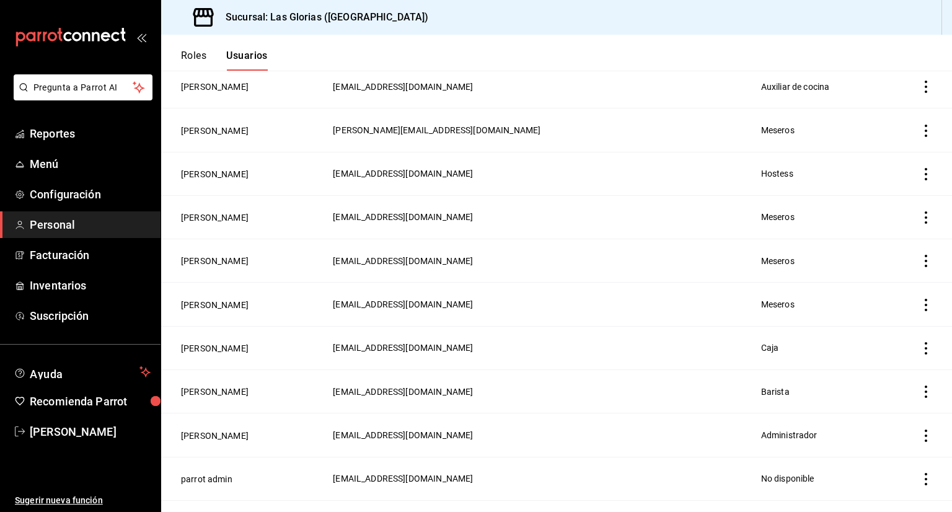
scroll to position [1003, 0]
click at [285, 250] on td "[PERSON_NAME]" at bounding box center [243, 258] width 164 height 43
click at [225, 265] on button "[PERSON_NAME]" at bounding box center [215, 259] width 68 height 12
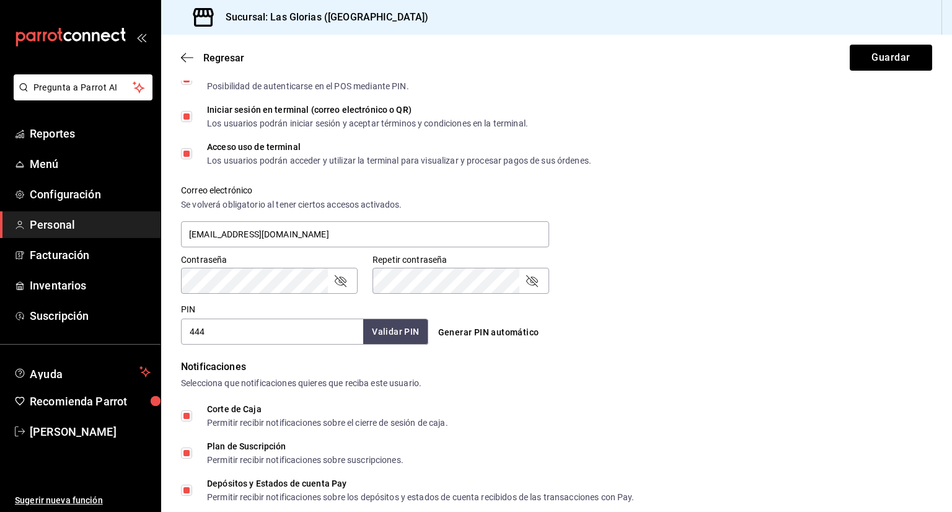
scroll to position [547, 0]
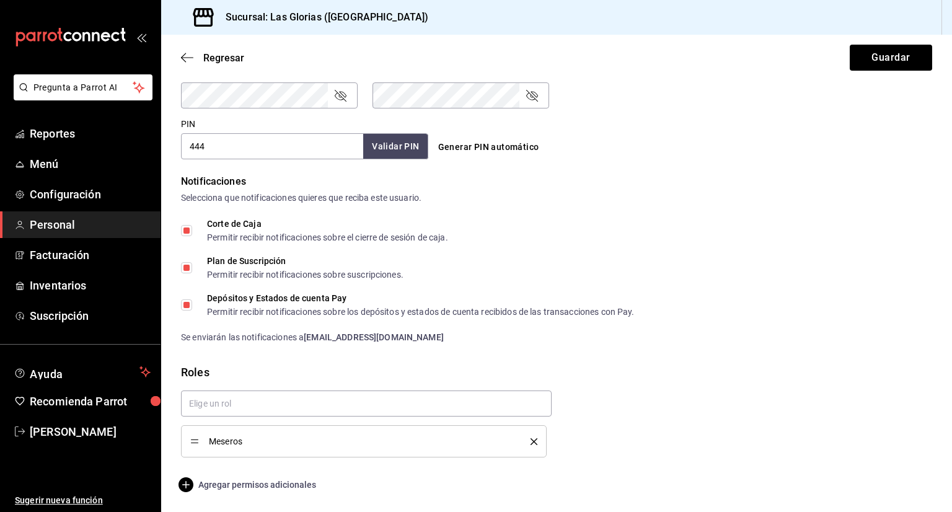
click at [198, 487] on span "Agregar permisos adicionales" at bounding box center [248, 484] width 135 height 15
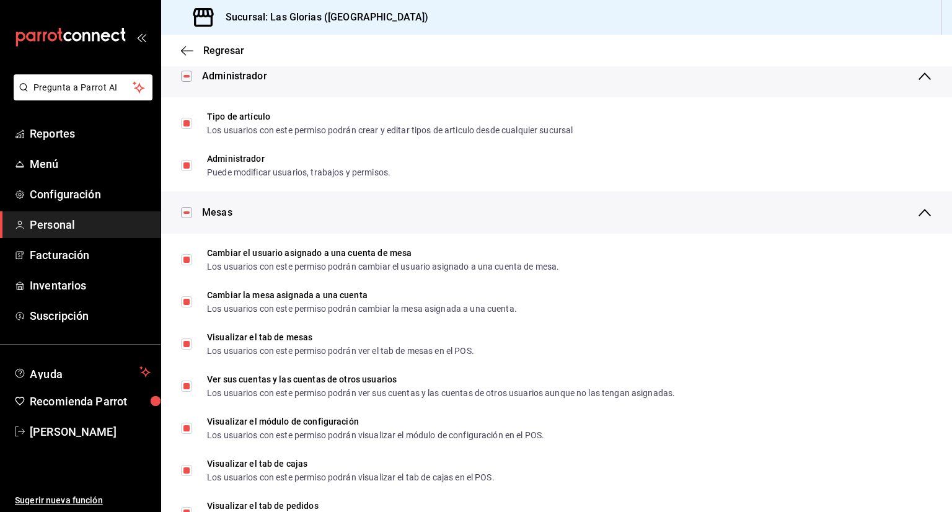
scroll to position [0, 0]
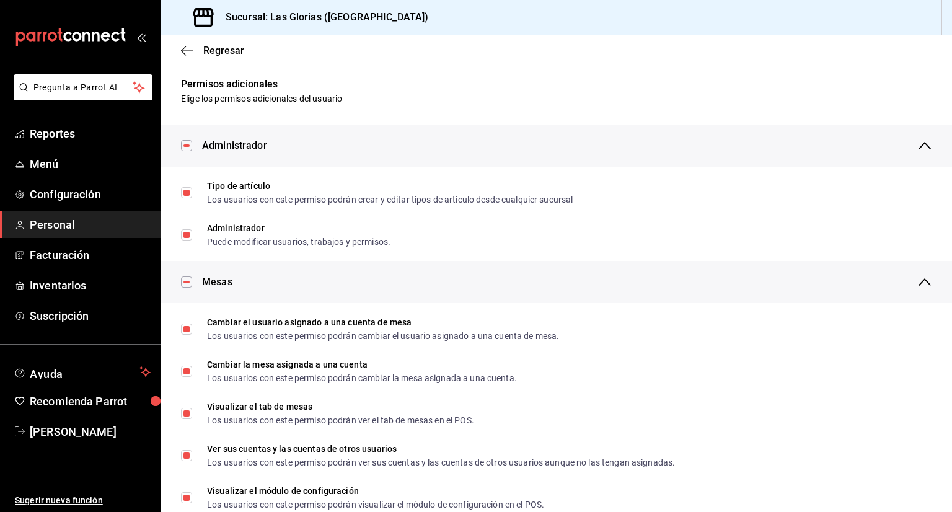
click at [191, 145] on input "checkbox" at bounding box center [186, 145] width 11 height 11
checkbox input "false"
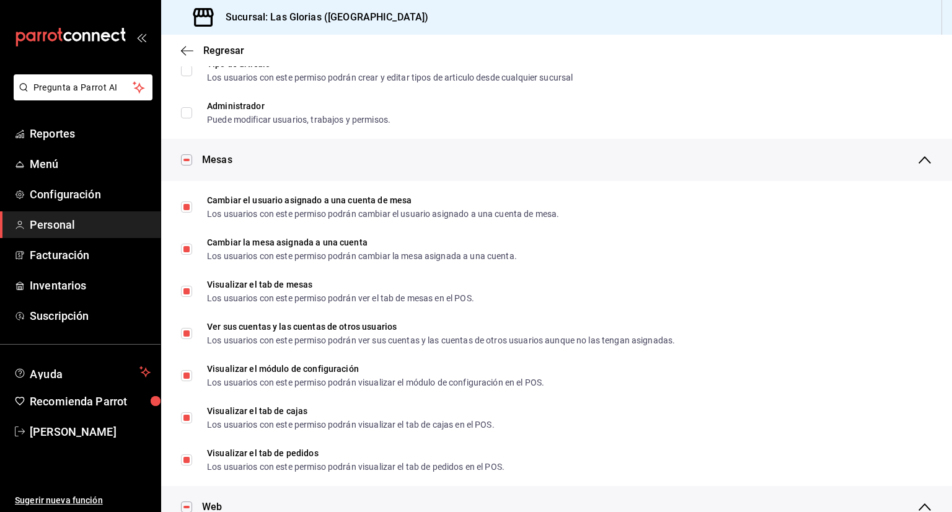
scroll to position [123, 0]
click at [190, 155] on input "checkbox" at bounding box center [186, 158] width 11 height 11
checkbox input "false"
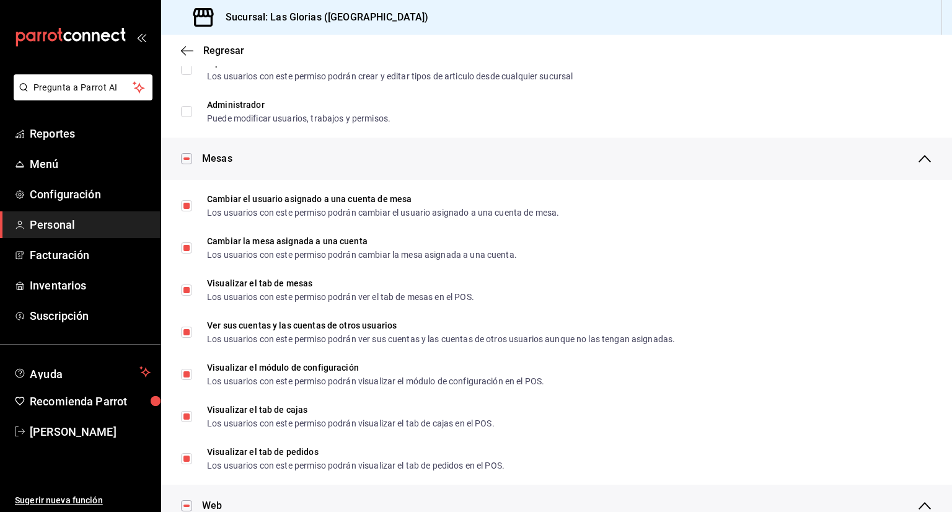
checkbox input "false"
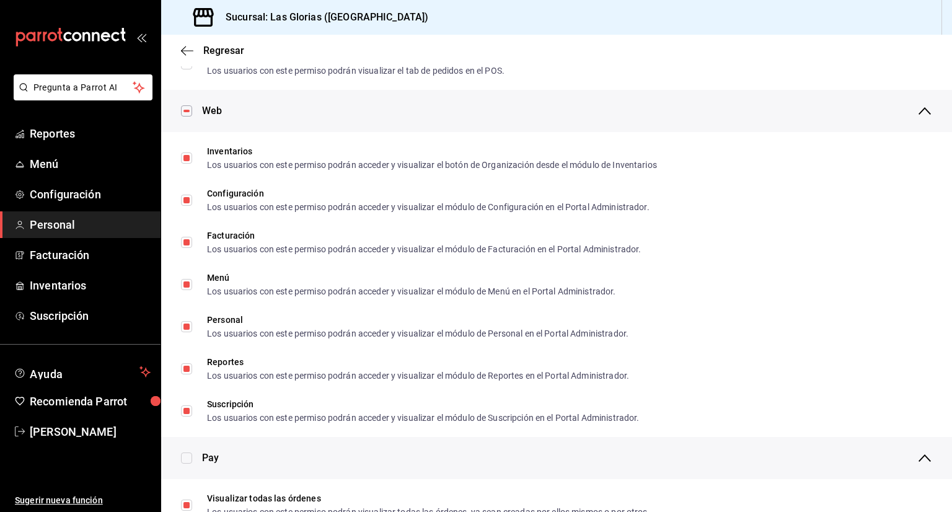
scroll to position [533, 0]
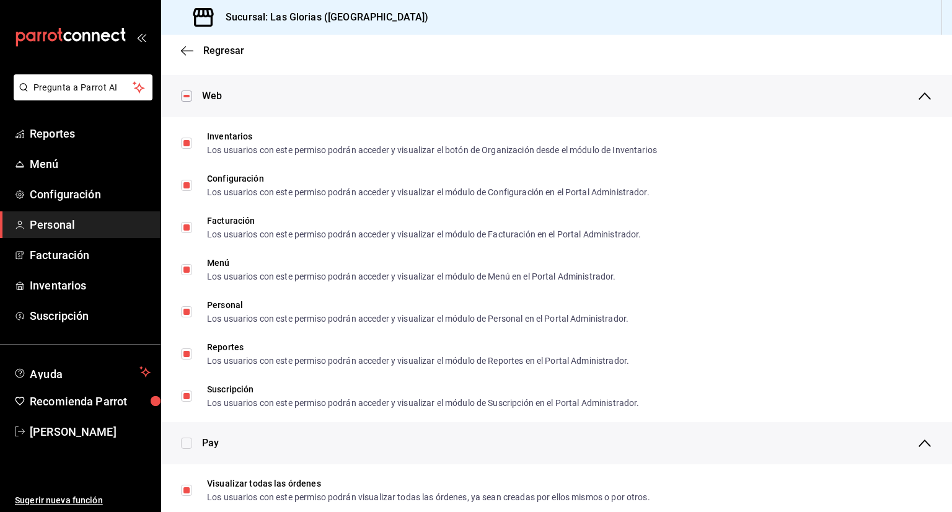
click at [183, 91] on input "checkbox" at bounding box center [186, 95] width 11 height 11
checkbox input "false"
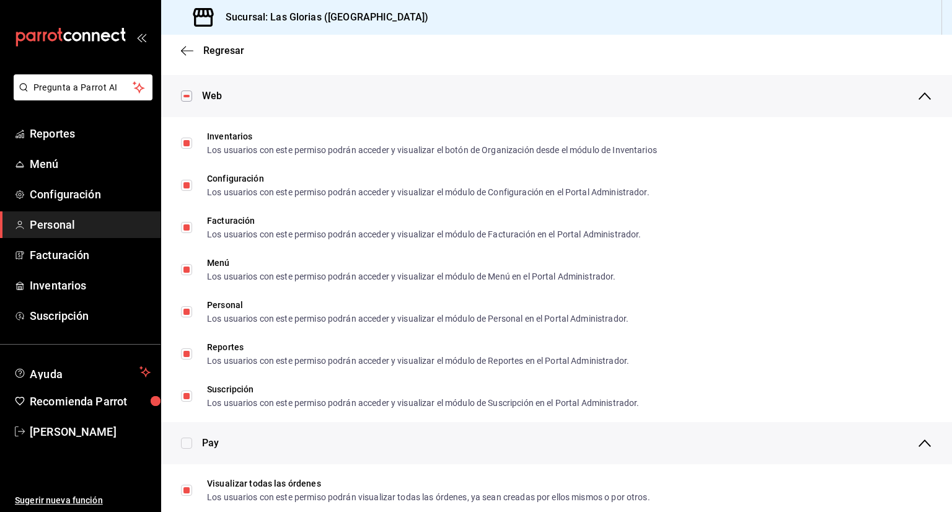
checkbox input "false"
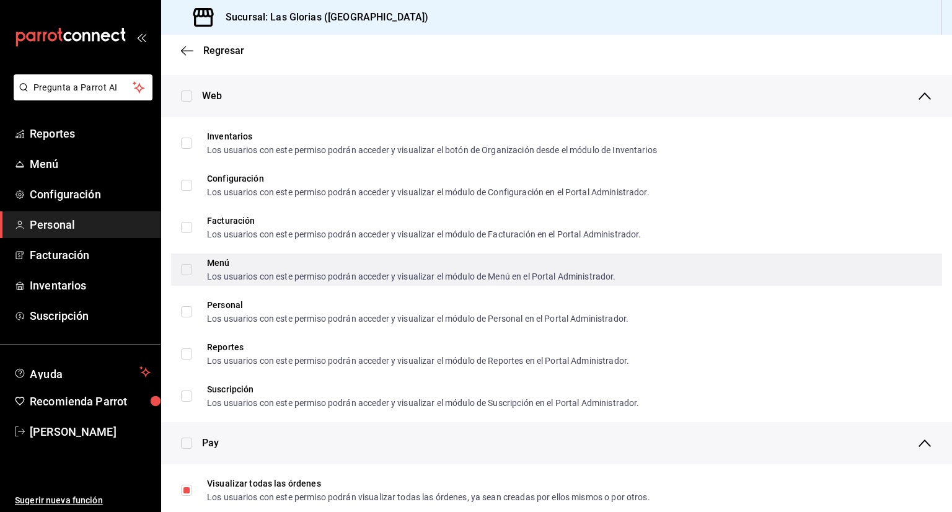
click at [191, 264] on input "Menú Los usuarios con este permiso podrán acceder y visualizar el módulo de Men…" at bounding box center [186, 269] width 11 height 11
checkbox input "true"
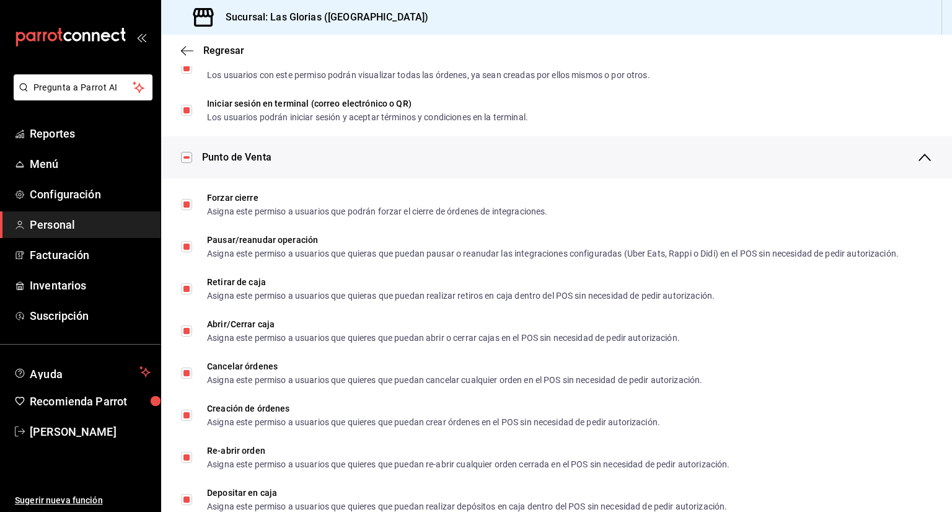
scroll to position [955, 0]
click at [188, 159] on input "checkbox" at bounding box center [186, 156] width 11 height 11
checkbox input "false"
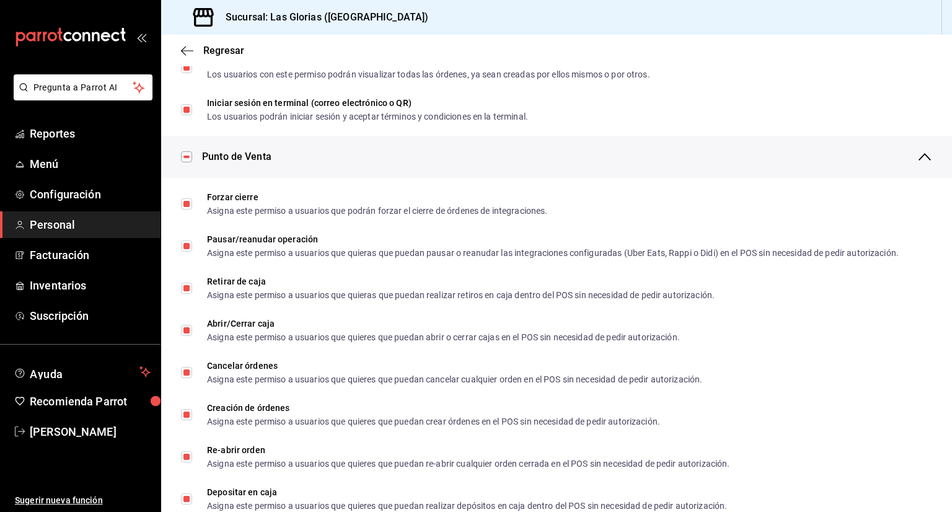
checkbox input "false"
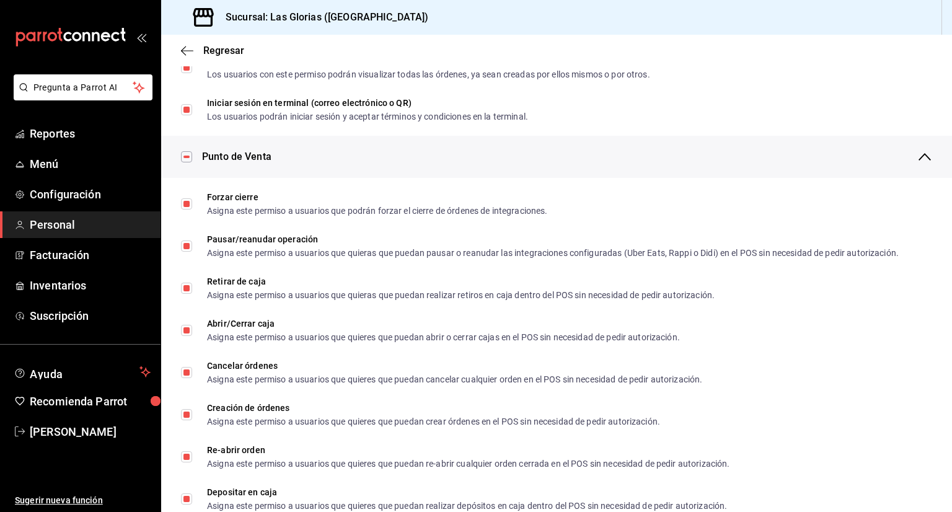
checkbox input "false"
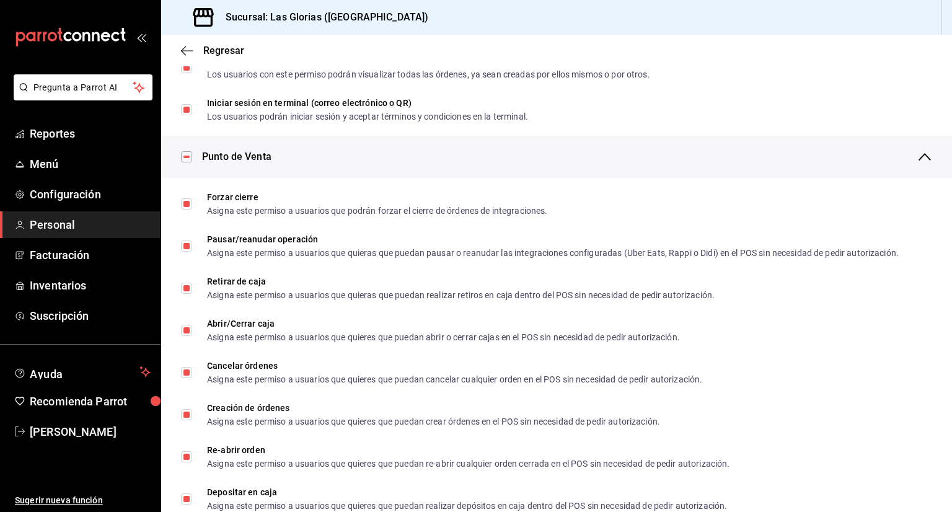
checkbox input "false"
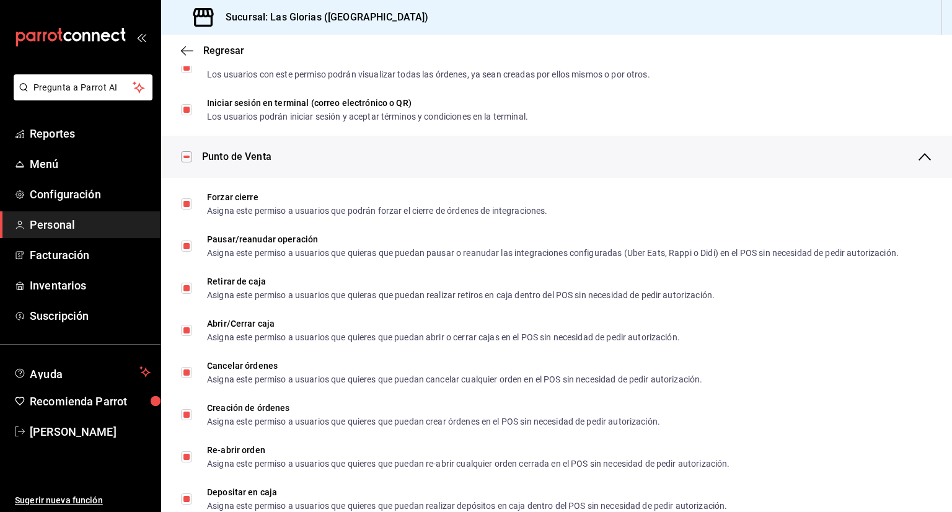
checkbox input "false"
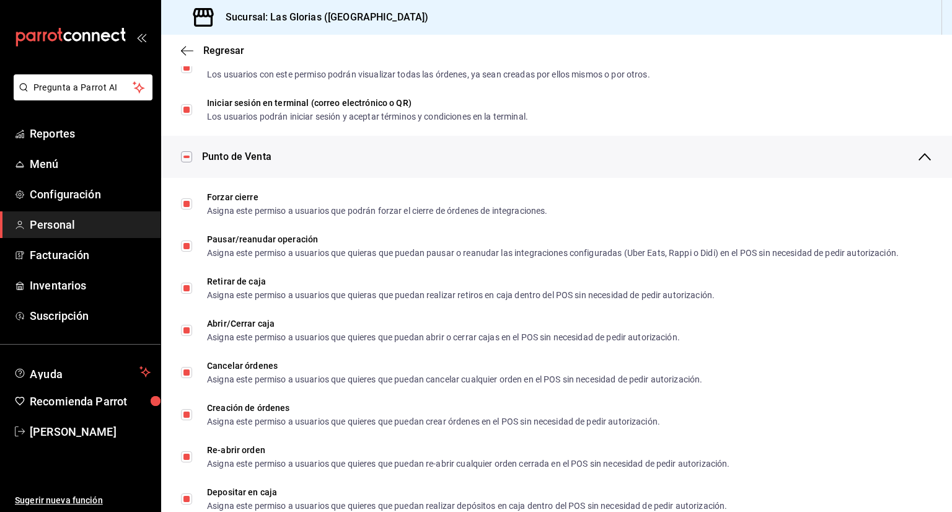
checkbox input "false"
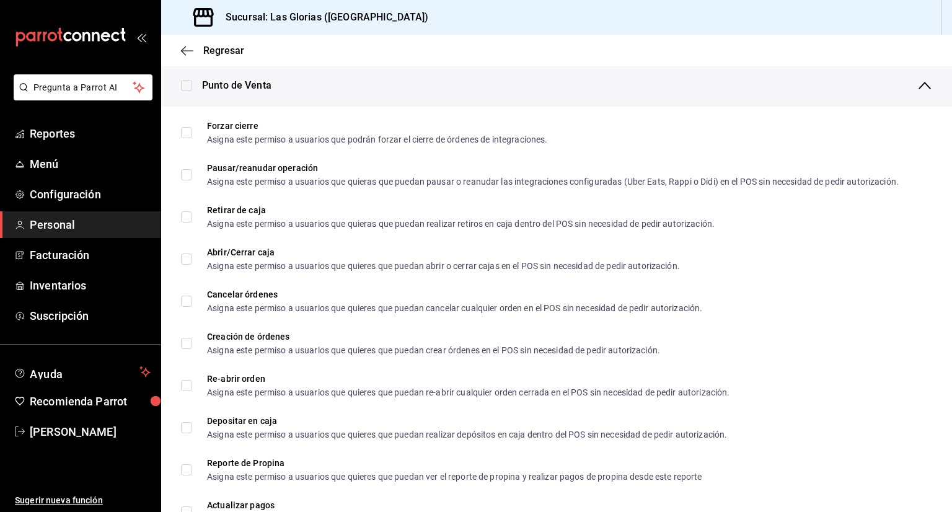
scroll to position [1028, 0]
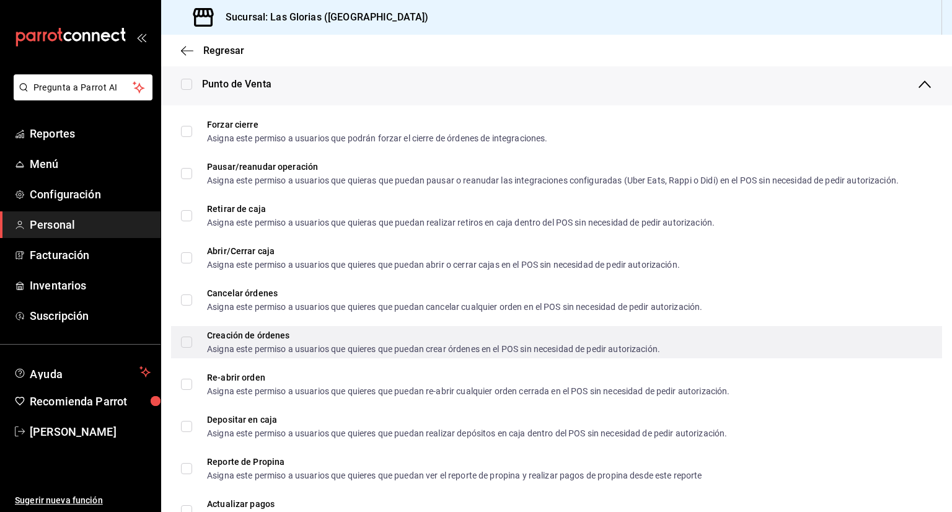
click at [191, 343] on input "Creación de órdenes Asigna este permiso a usuarios que quieres que puedan crear…" at bounding box center [186, 341] width 11 height 11
checkbox input "true"
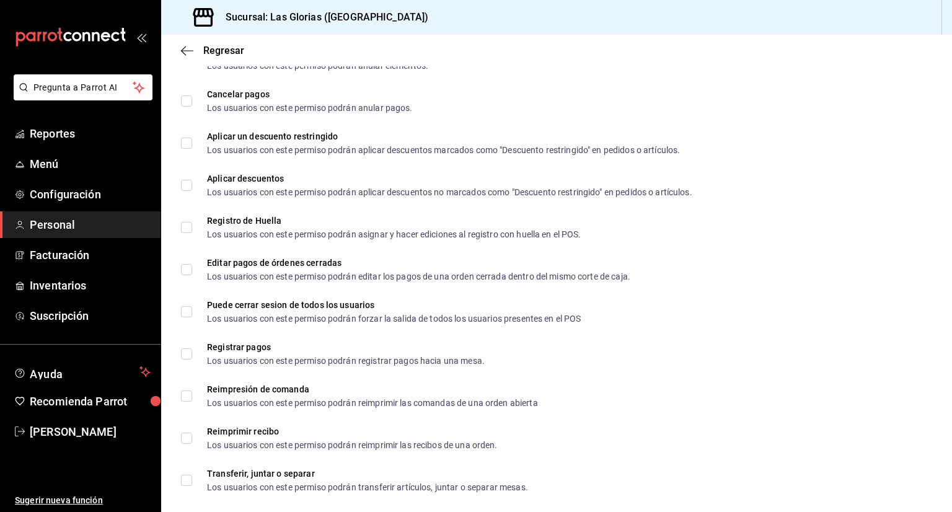
scroll to position [1565, 0]
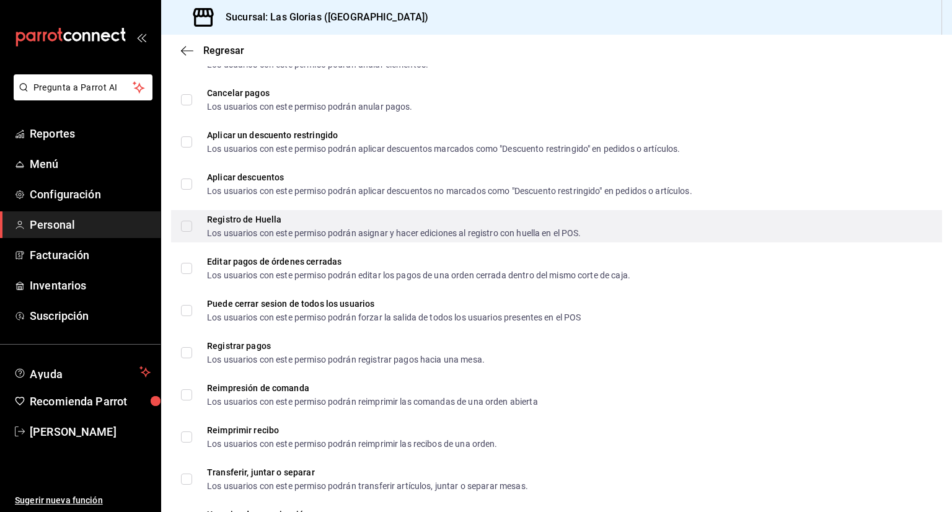
click at [188, 230] on input "Registro de Huella Los usuarios con este permiso podrán asignar y hacer edicion…" at bounding box center [186, 226] width 11 height 11
checkbox input "true"
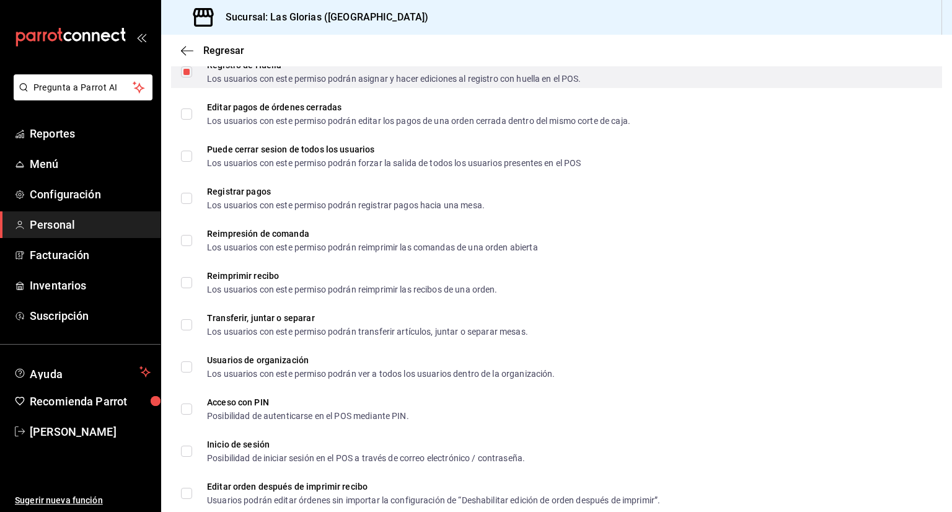
scroll to position [1746, 0]
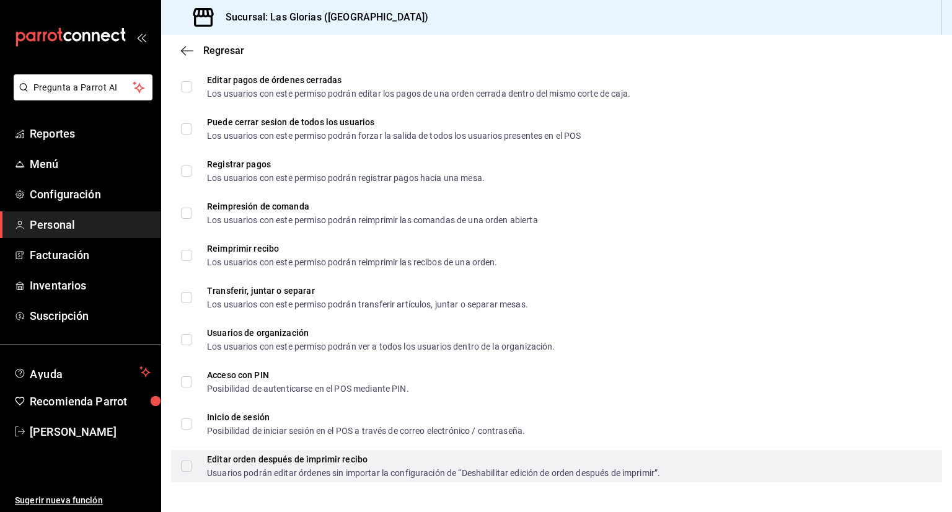
click at [182, 470] on input "Editar orden después de imprimir recibo Usuarios podrán editar órdenes sin impo…" at bounding box center [186, 465] width 11 height 11
checkbox input "true"
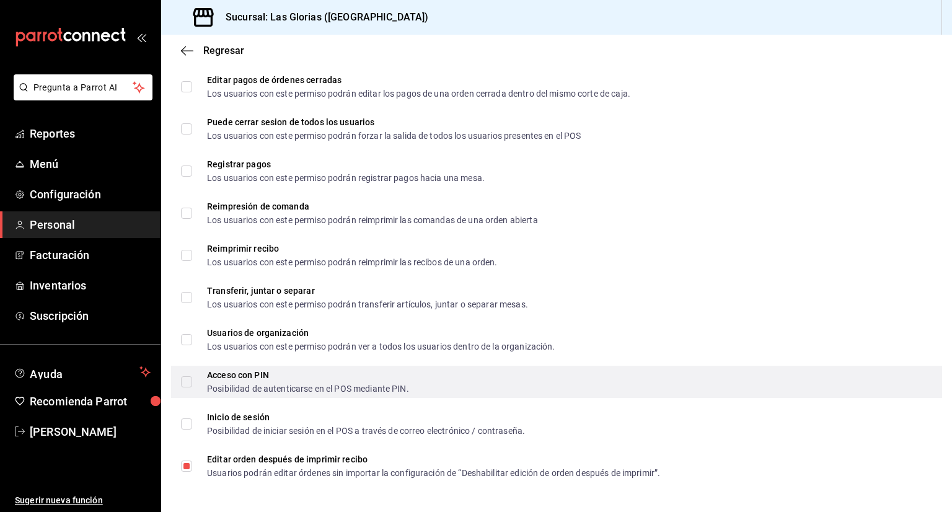
click at [188, 383] on input "Acceso con PIN Posibilidad de autenticarse en el POS mediante PIN." at bounding box center [186, 381] width 11 height 11
checkbox input "true"
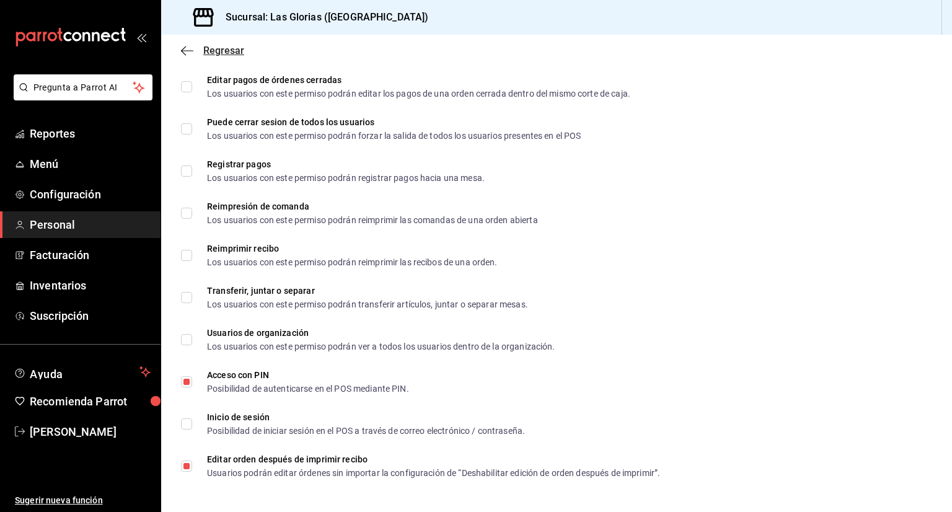
click at [211, 53] on span "Regresar" at bounding box center [223, 51] width 41 height 12
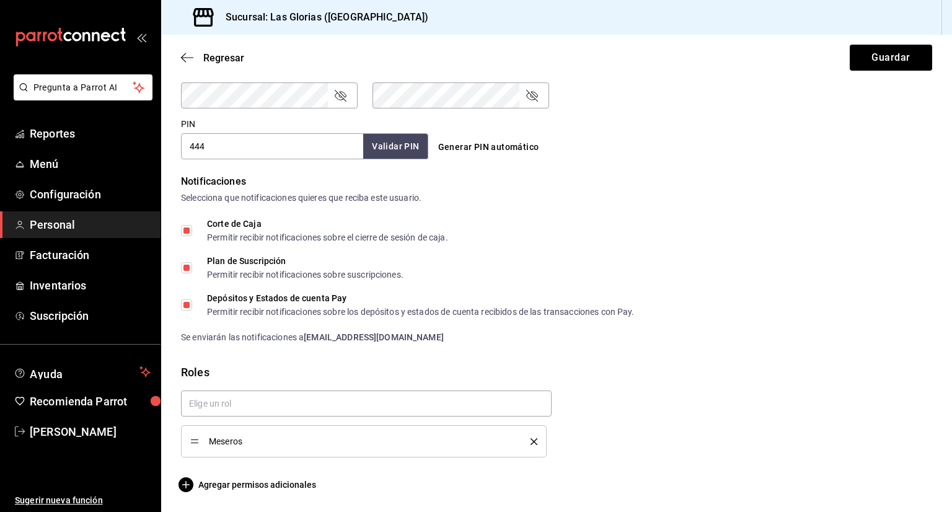
scroll to position [547, 0]
click at [895, 58] on button "Guardar" at bounding box center [890, 58] width 82 height 26
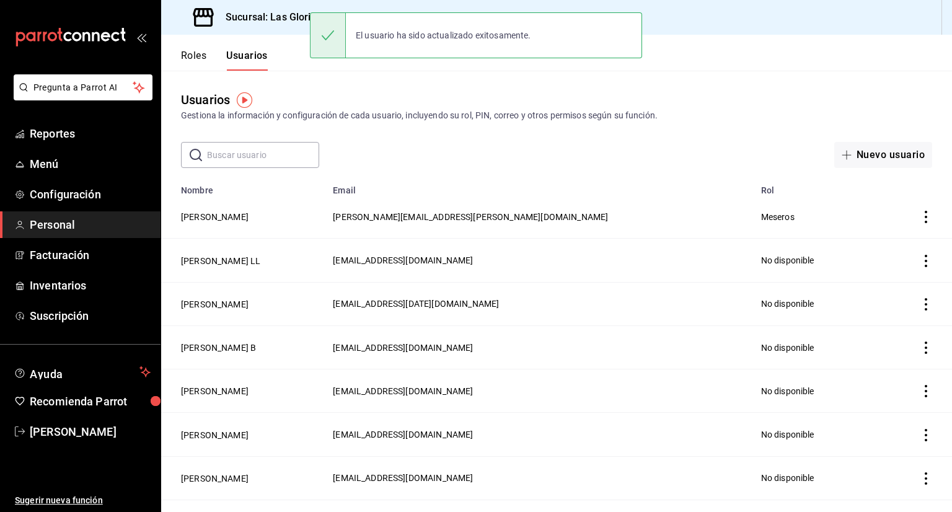
click at [144, 38] on icon "open_drawer_menu" at bounding box center [141, 37] width 10 height 10
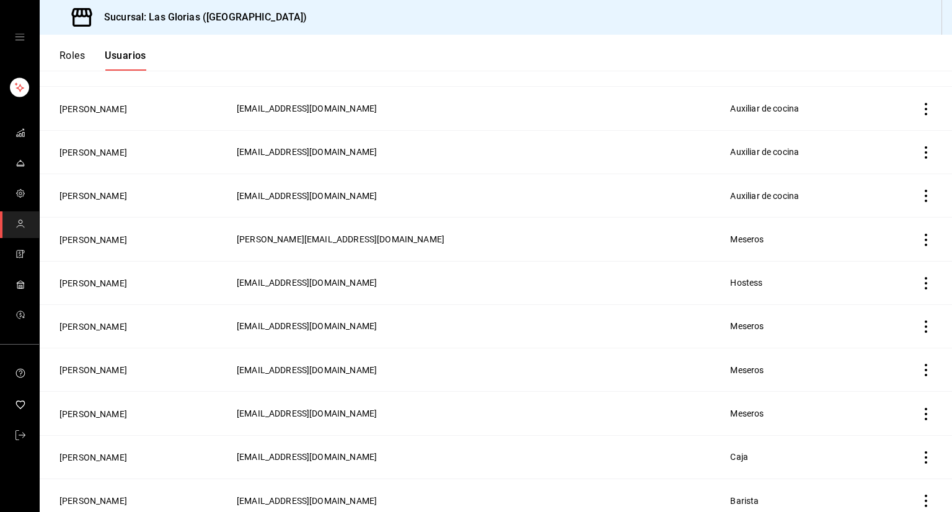
scroll to position [1033, 0]
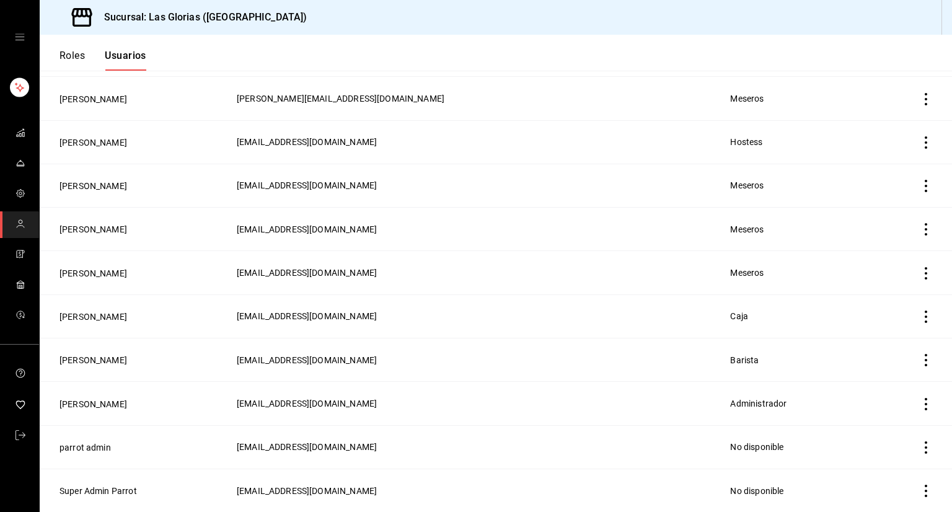
click at [189, 315] on td "[PERSON_NAME]" at bounding box center [135, 315] width 190 height 43
click at [77, 320] on button "[PERSON_NAME]" at bounding box center [93, 316] width 68 height 12
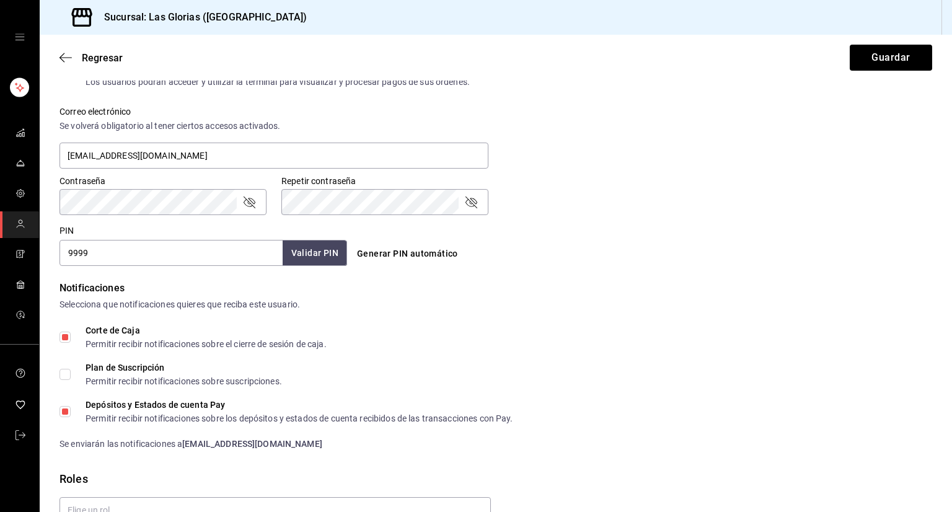
scroll to position [441, 0]
click at [126, 254] on input "9999" at bounding box center [170, 252] width 223 height 26
type input "9"
type input "1980"
click at [330, 252] on button "Validar PIN" at bounding box center [315, 252] width 64 height 25
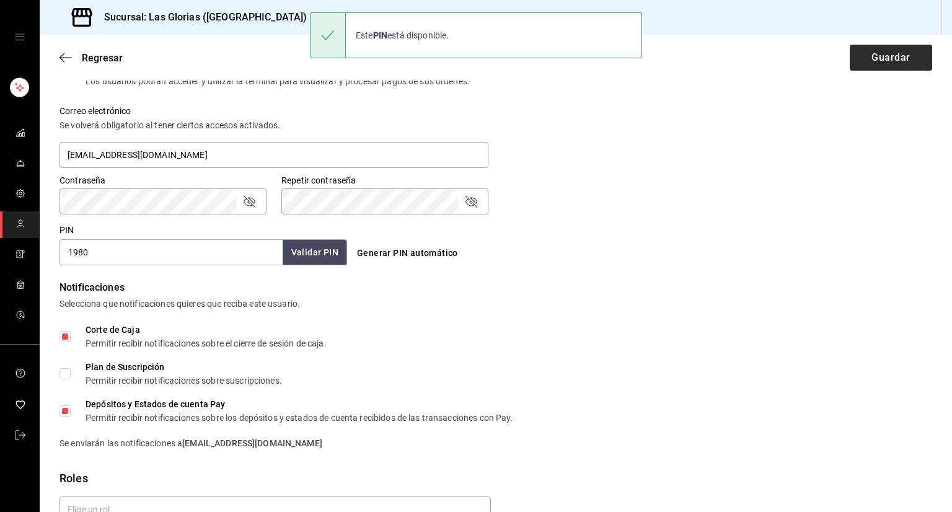
click at [892, 68] on button "Guardar" at bounding box center [890, 58] width 82 height 26
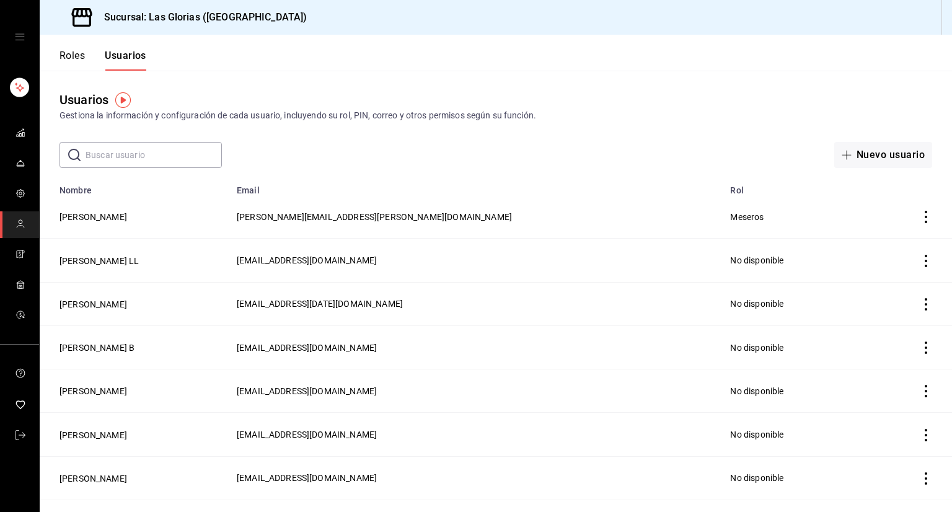
click at [20, 38] on icon "open drawer" at bounding box center [20, 37] width 10 height 10
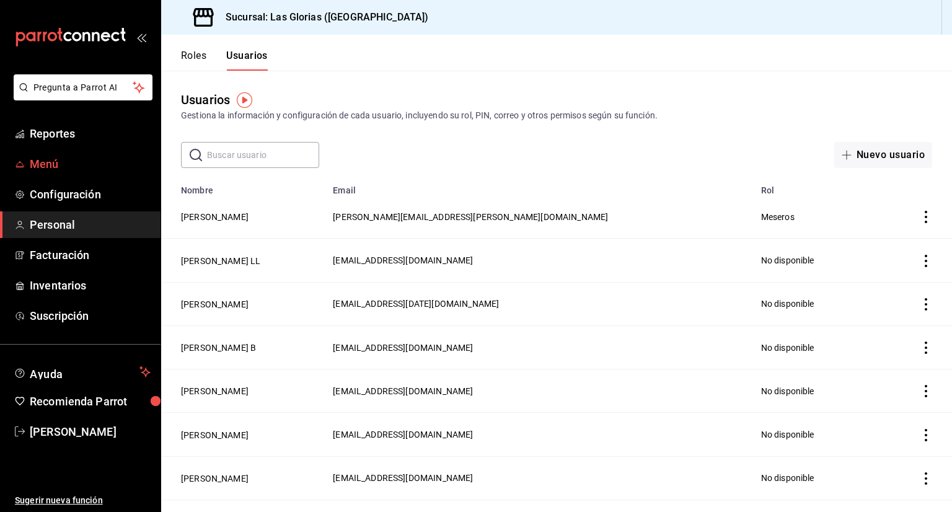
click at [45, 169] on span "Menú" at bounding box center [90, 164] width 121 height 17
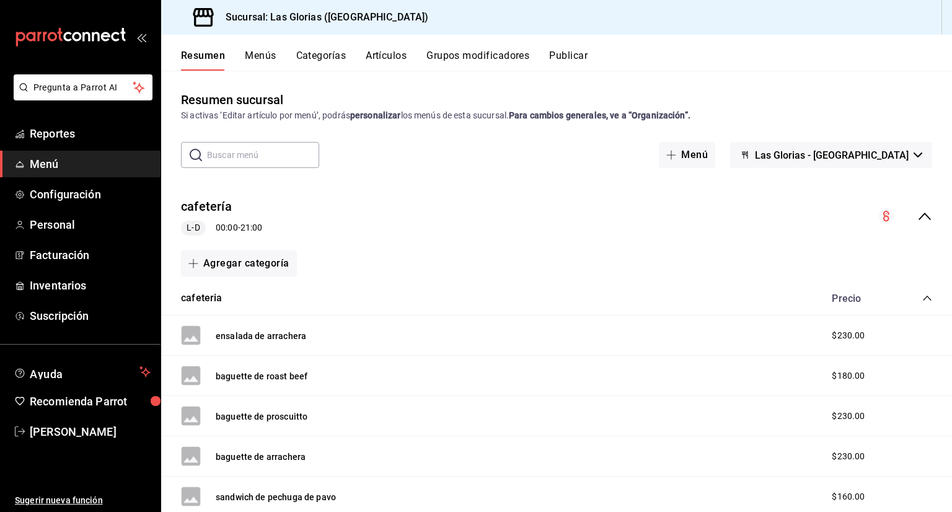
click at [45, 169] on span "Menú" at bounding box center [90, 164] width 121 height 17
click at [63, 131] on span "Reportes" at bounding box center [90, 133] width 121 height 17
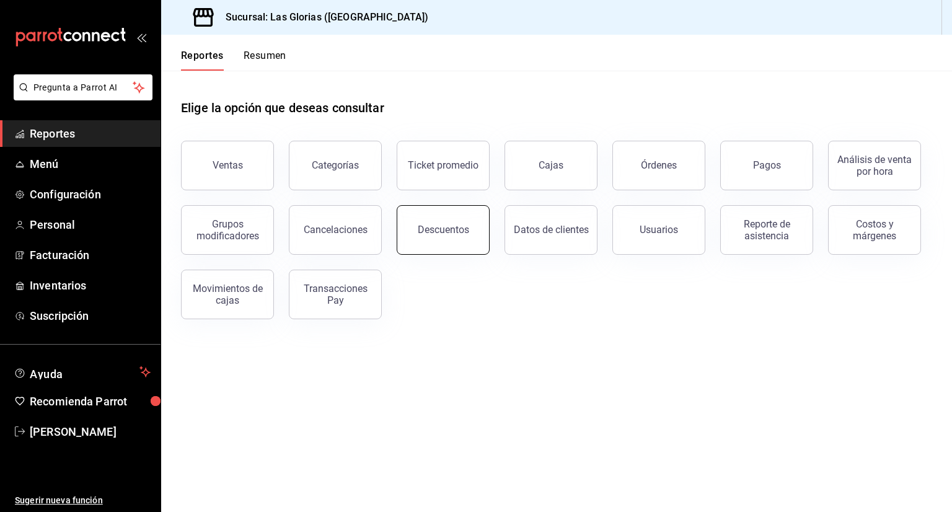
click at [434, 221] on button "Descuentos" at bounding box center [442, 230] width 93 height 50
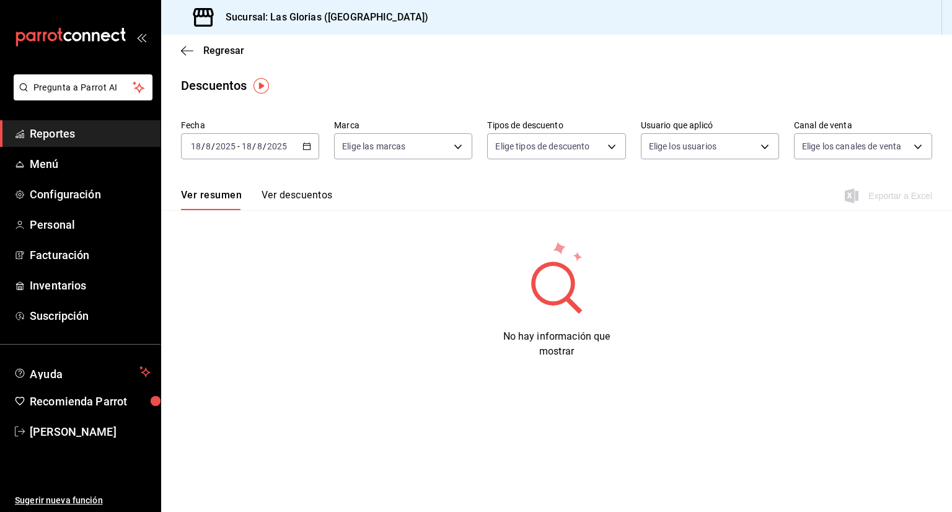
click at [306, 142] on icon "button" at bounding box center [306, 146] width 9 height 9
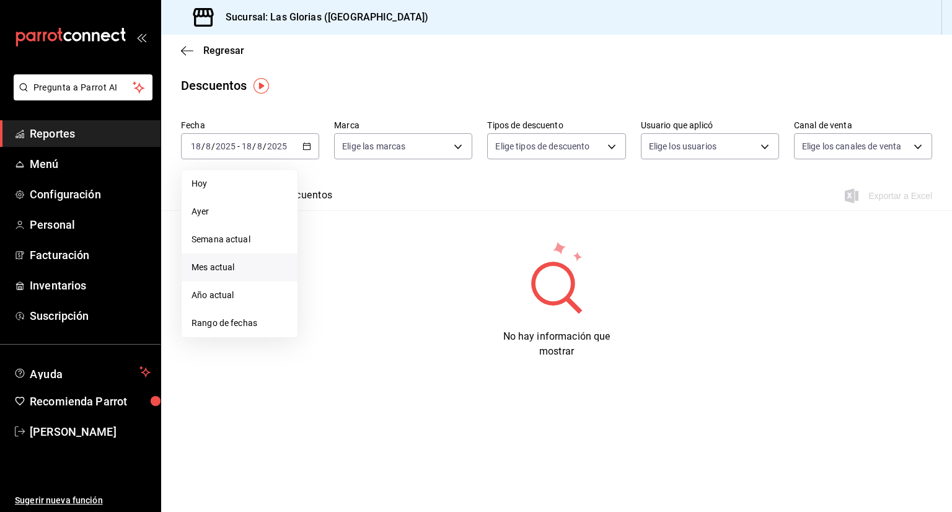
click at [232, 261] on span "Mes actual" at bounding box center [239, 267] width 96 height 13
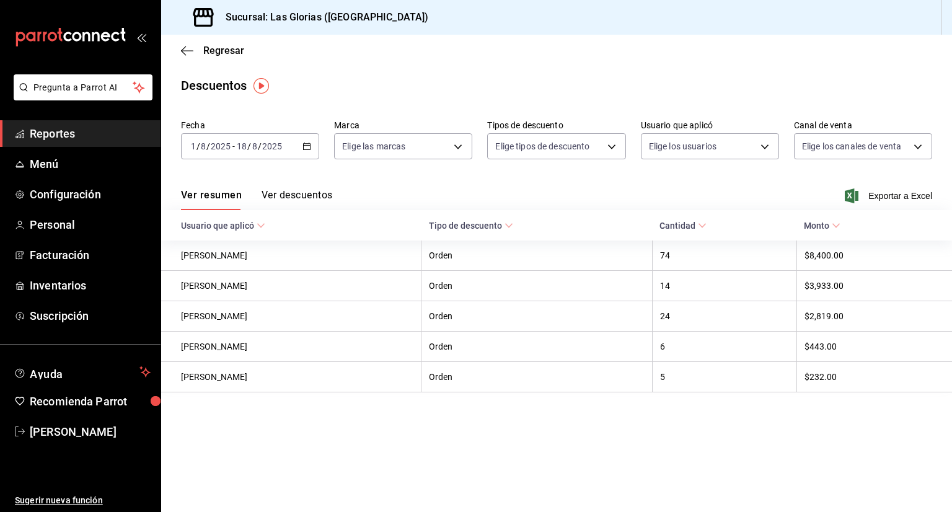
click at [305, 189] on button "Ver descuentos" at bounding box center [296, 199] width 71 height 21
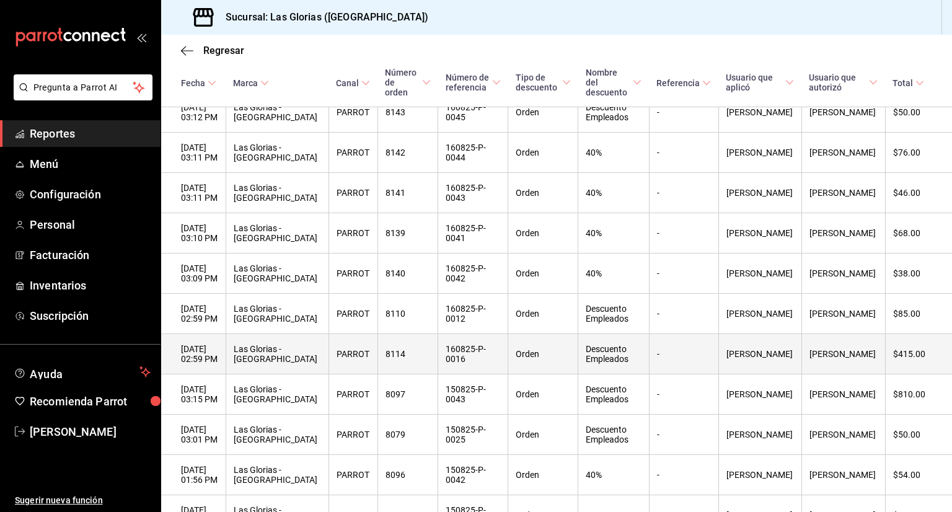
scroll to position [561, 0]
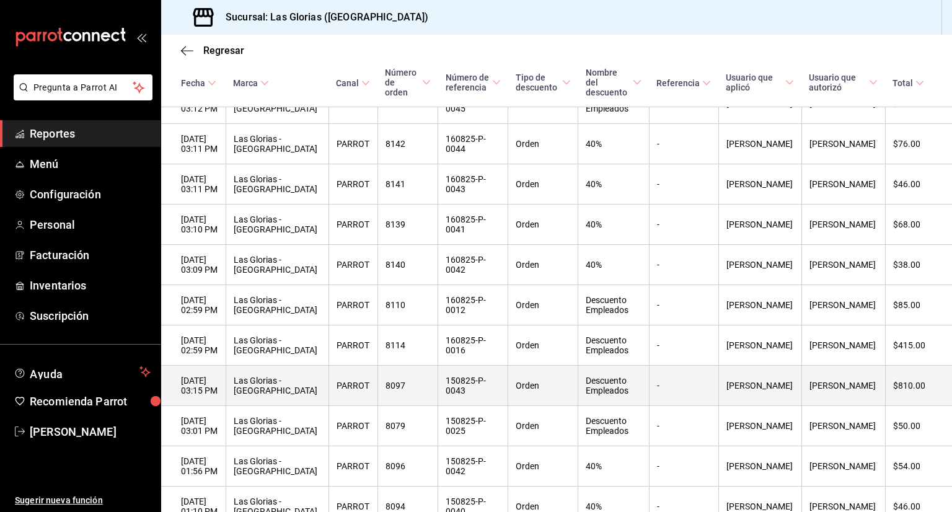
click at [900, 406] on th "$810.00" at bounding box center [918, 386] width 67 height 40
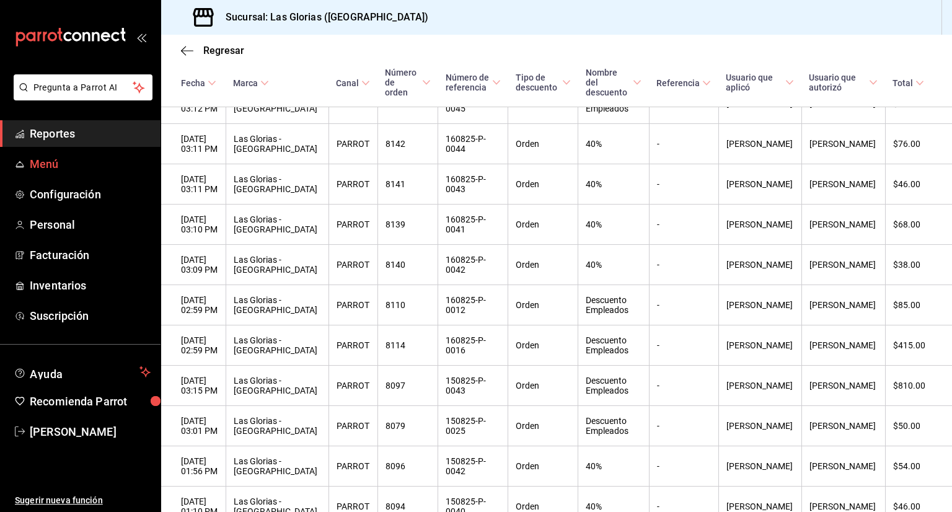
click at [72, 170] on span "Menú" at bounding box center [90, 164] width 121 height 17
